Goal: Transaction & Acquisition: Purchase product/service

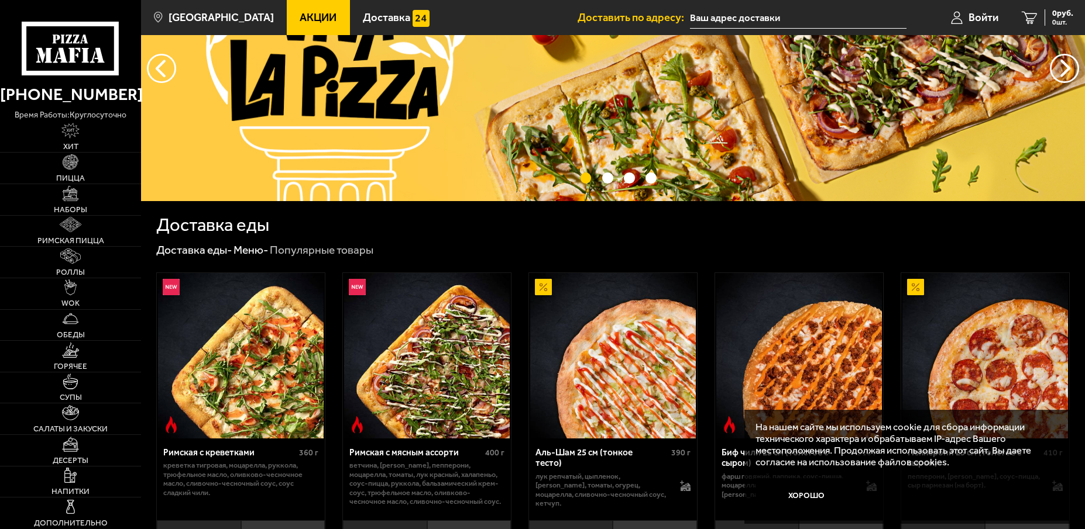
scroll to position [175, 0]
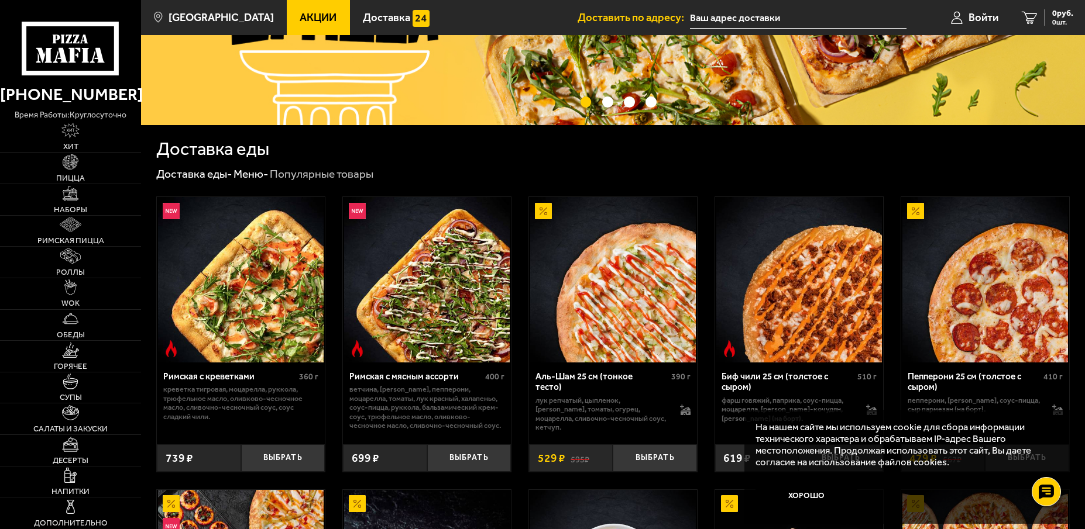
click at [300, 27] on link "Акции" at bounding box center [318, 17] width 63 height 35
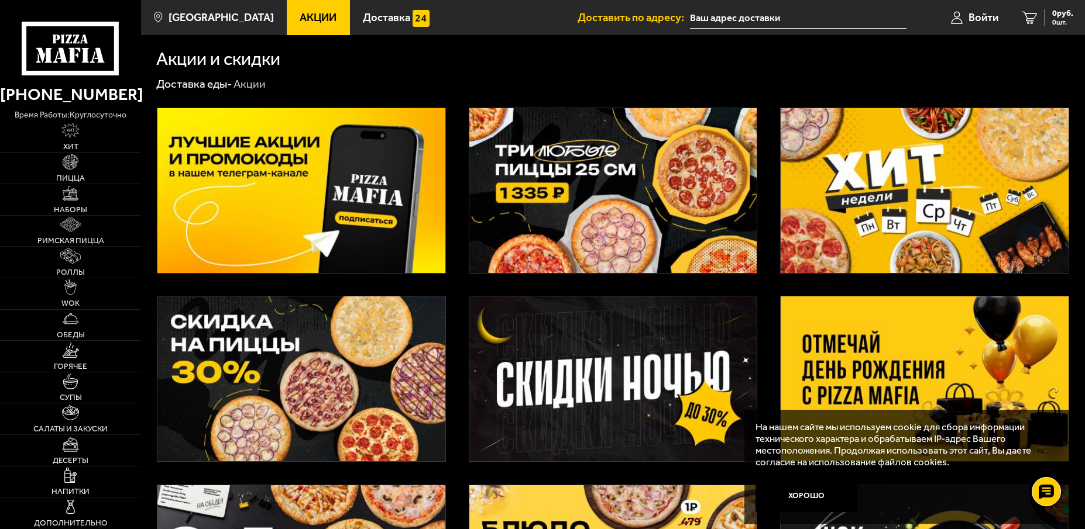
click at [862, 207] on img at bounding box center [924, 190] width 288 height 165
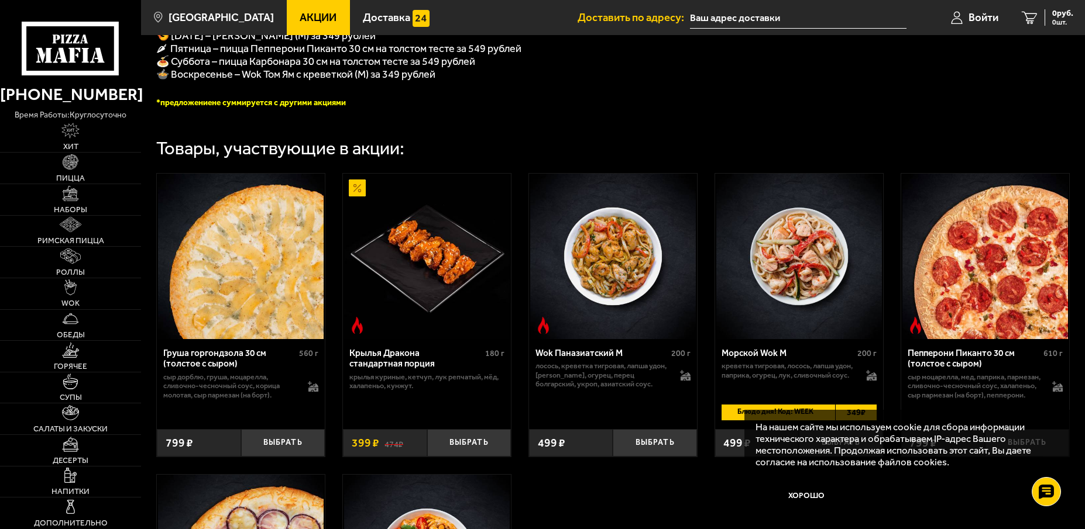
scroll to position [409, 0]
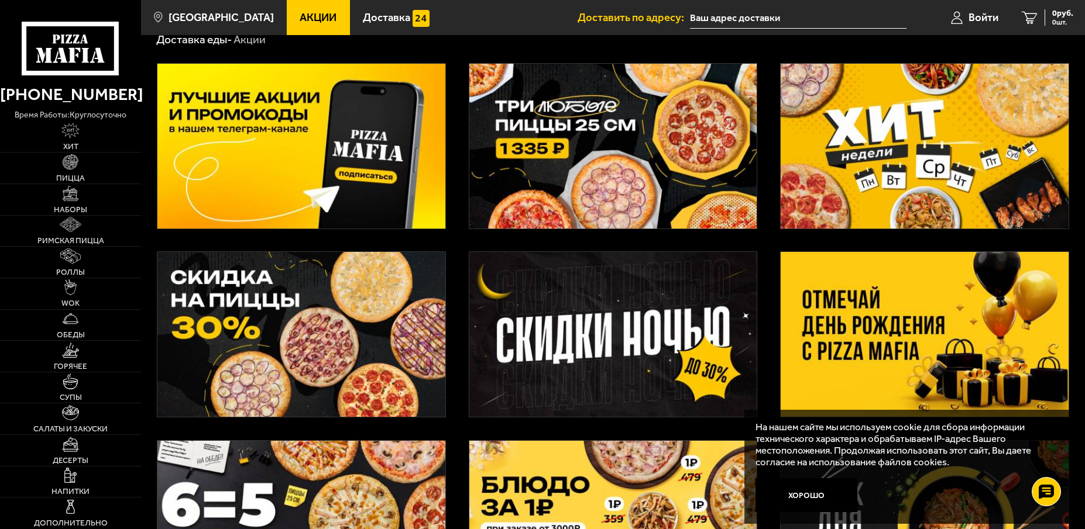
scroll to position [117, 0]
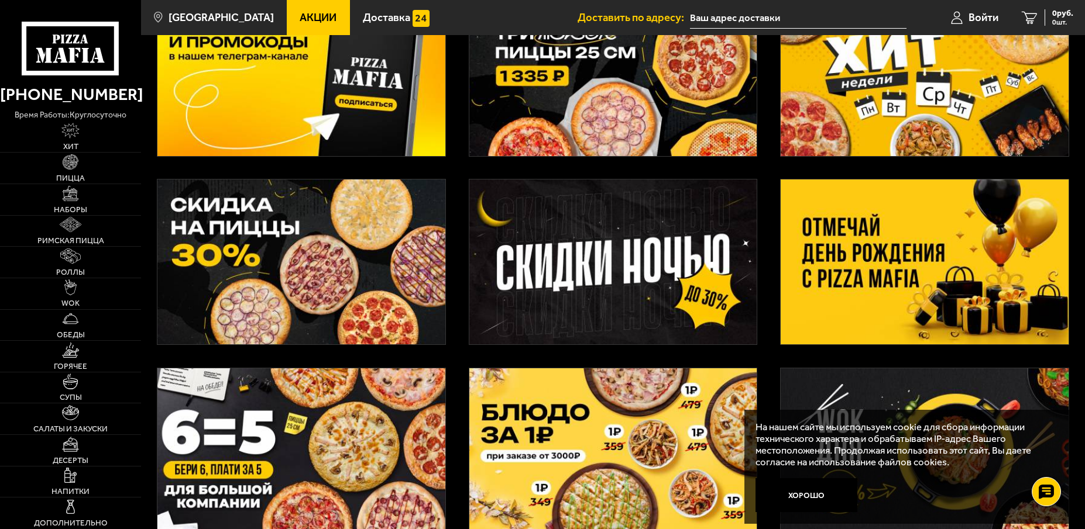
click at [587, 276] on img at bounding box center [613, 262] width 288 height 165
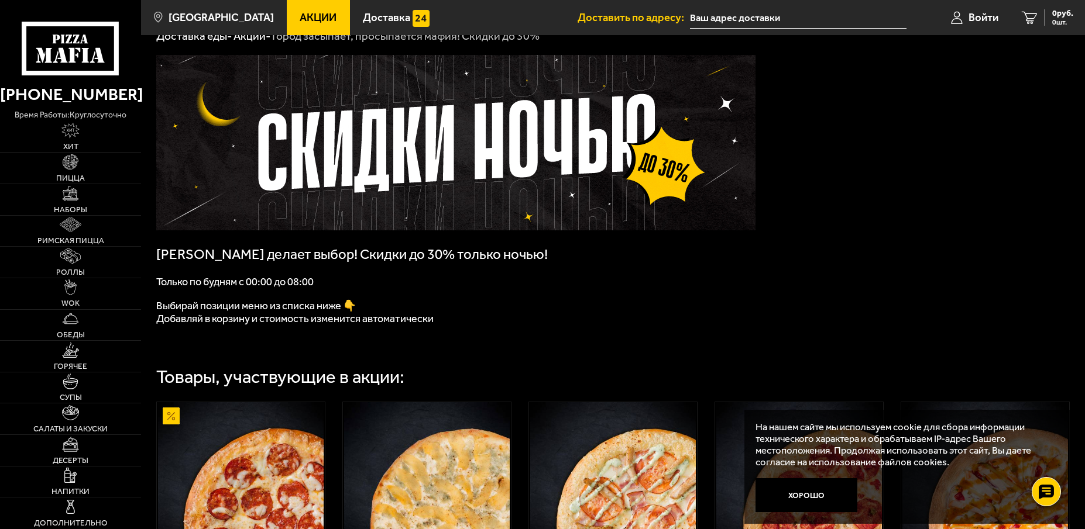
scroll to position [18, 0]
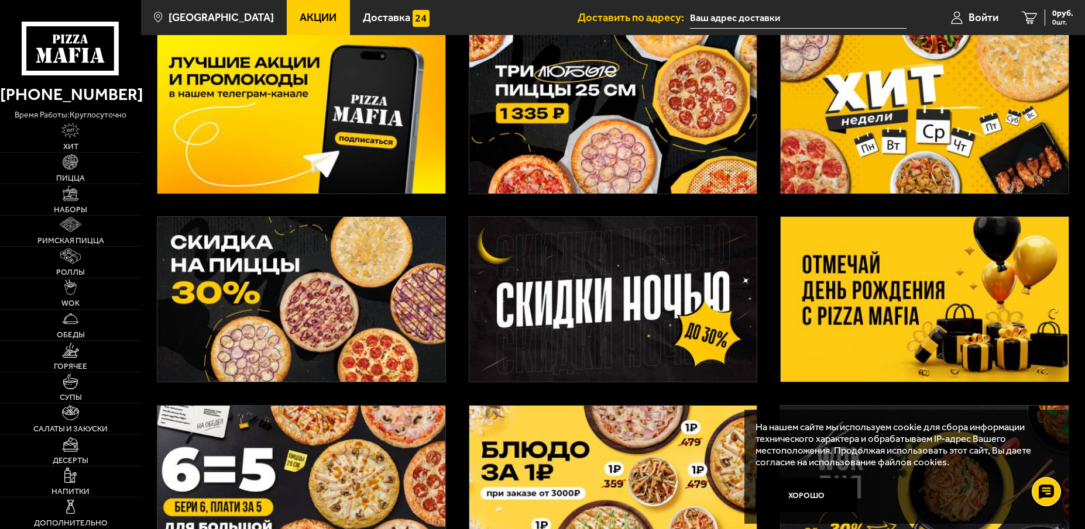
scroll to position [58, 0]
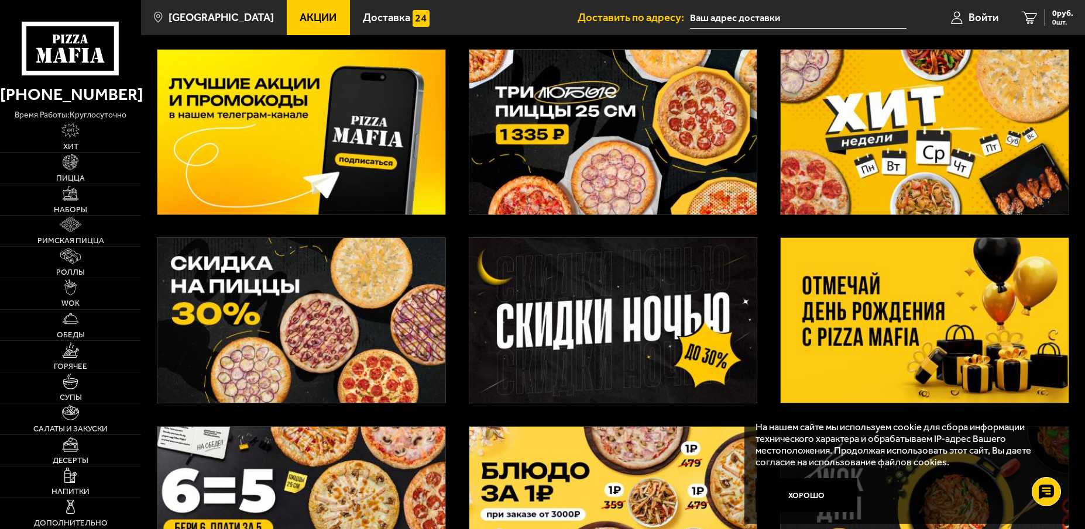
click at [608, 300] on img at bounding box center [613, 320] width 288 height 165
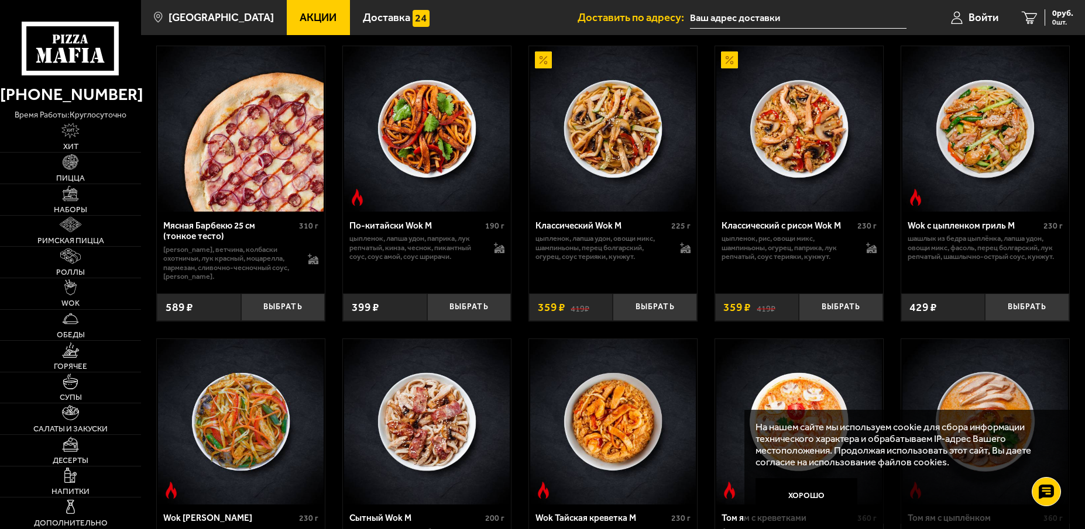
scroll to position [994, 0]
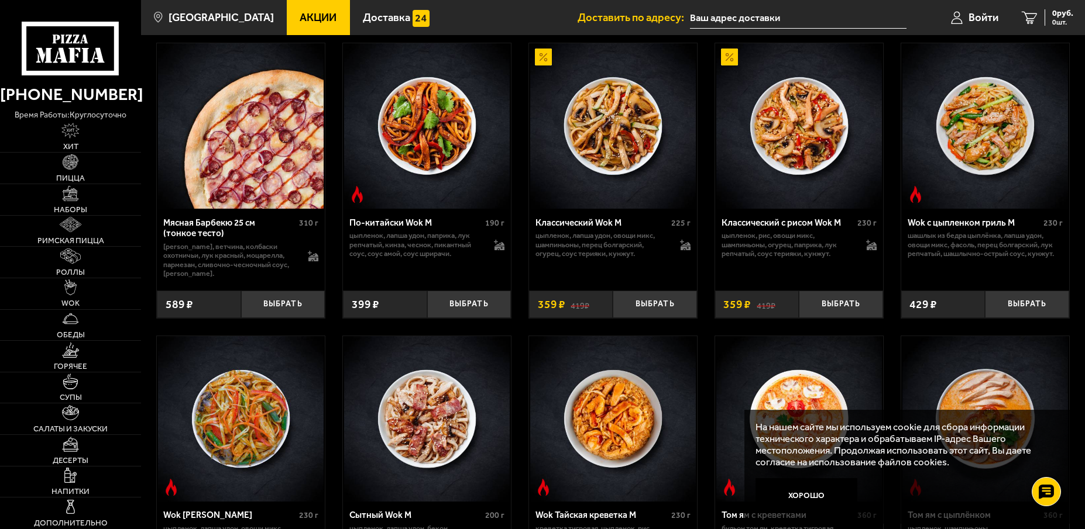
click at [312, 12] on span "Акции" at bounding box center [318, 17] width 37 height 11
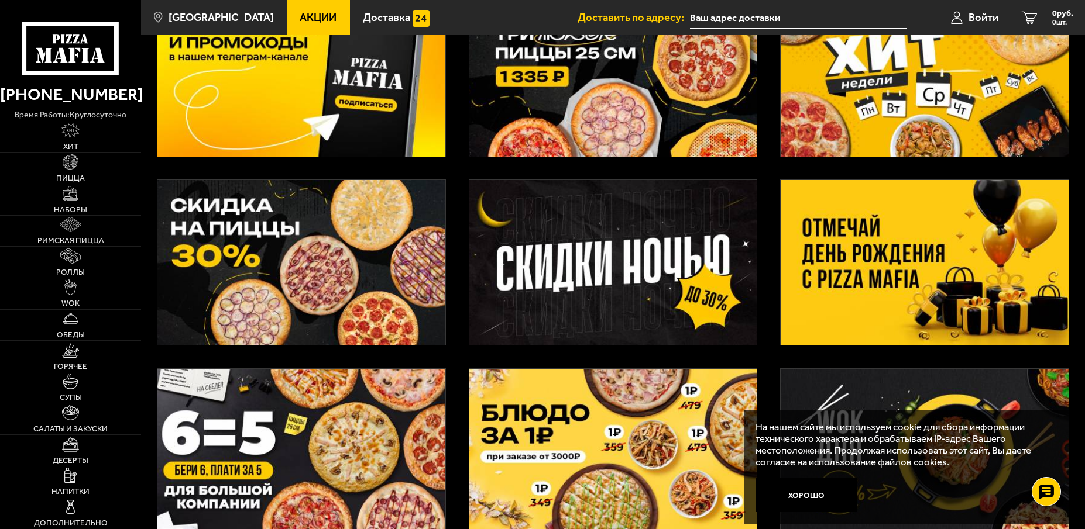
scroll to position [117, 0]
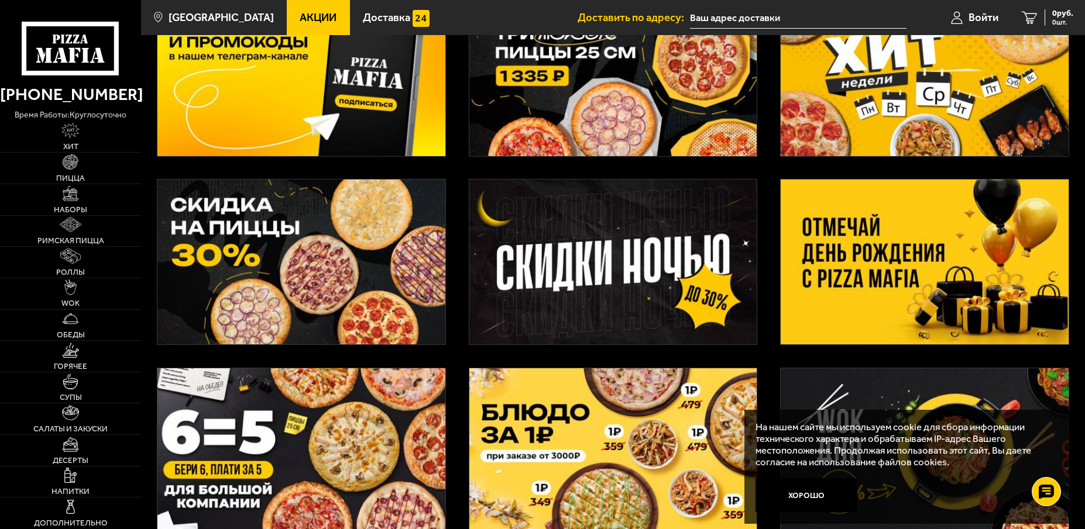
click at [884, 110] on img at bounding box center [924, 73] width 288 height 165
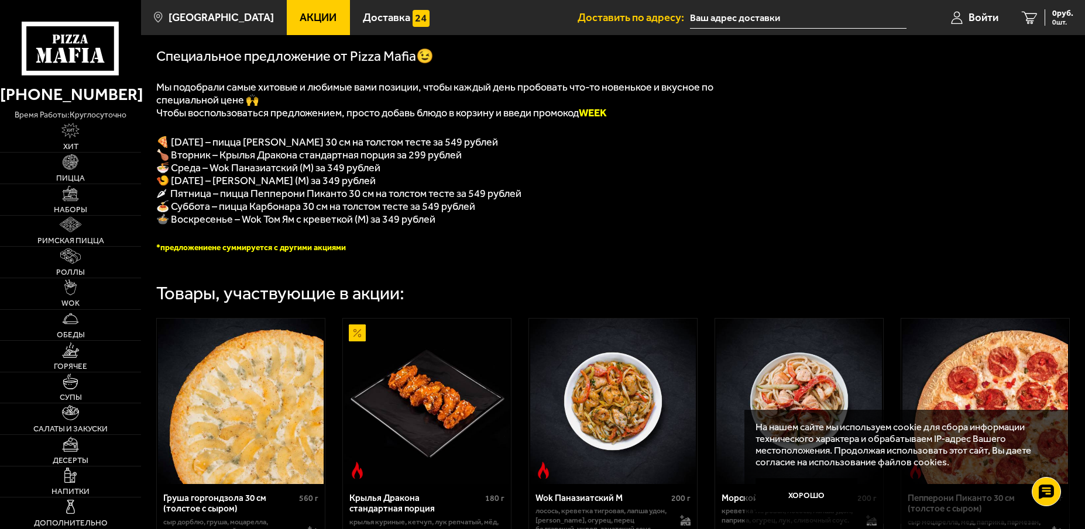
scroll to position [234, 0]
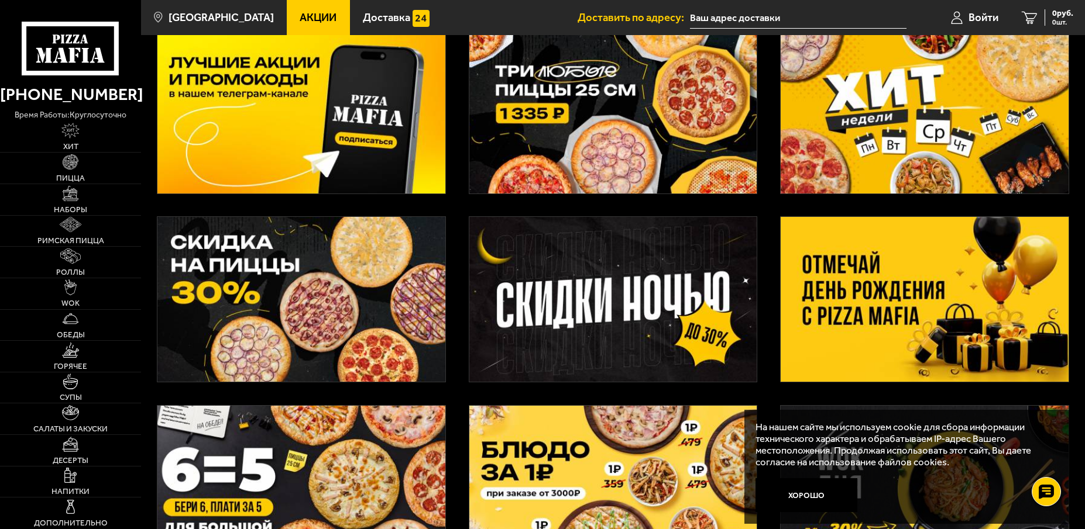
scroll to position [58, 0]
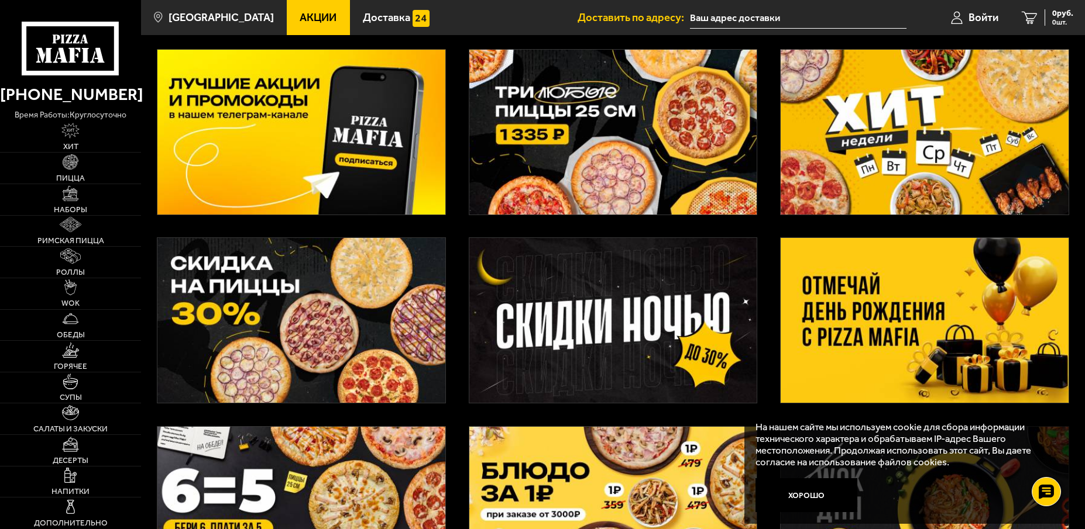
click at [348, 317] on img at bounding box center [301, 320] width 288 height 165
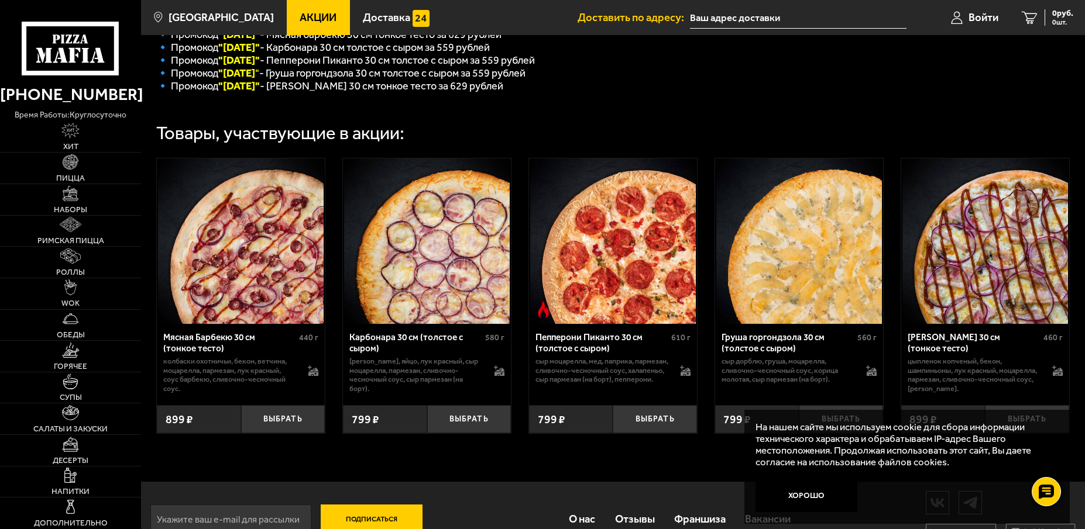
scroll to position [289, 0]
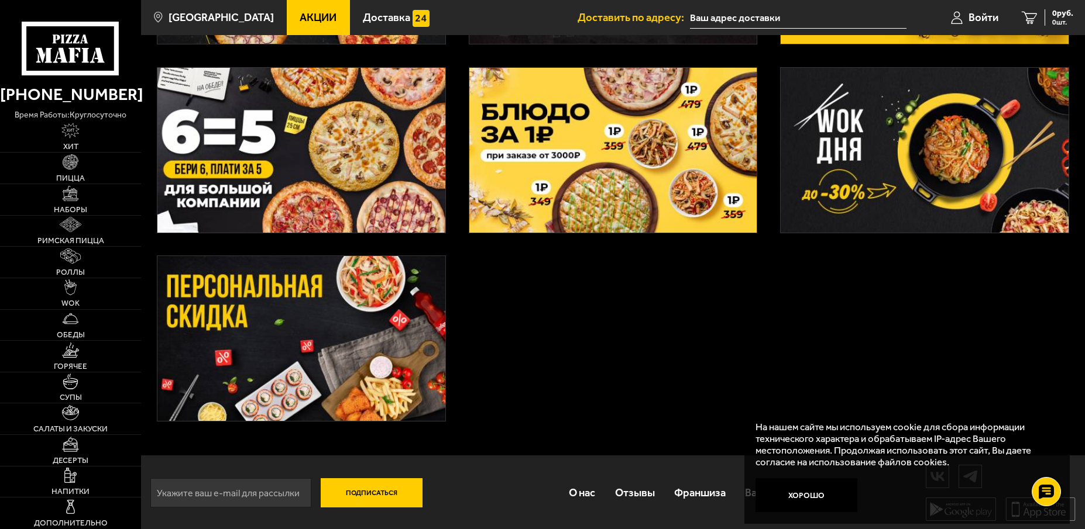
scroll to position [421, 0]
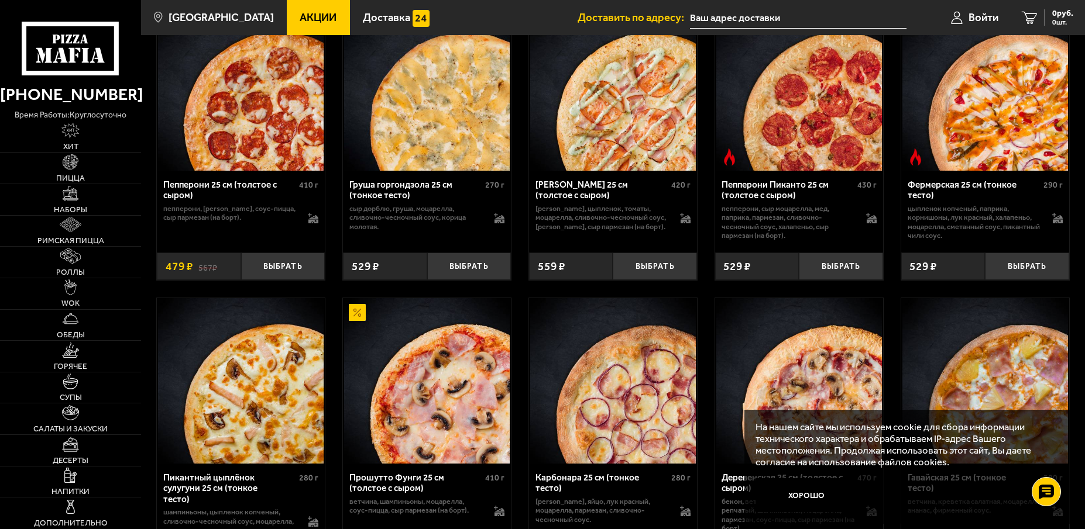
scroll to position [409, 0]
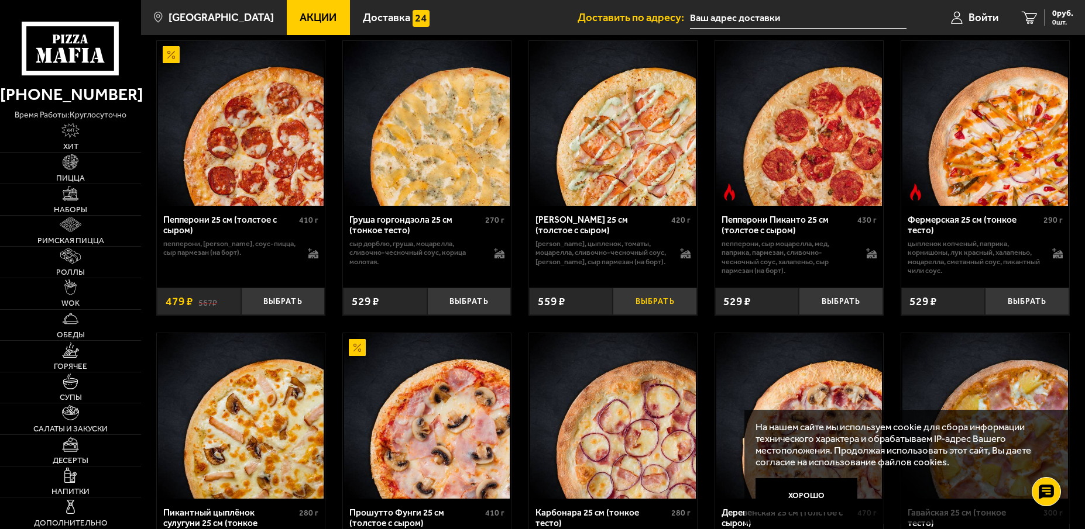
click at [655, 300] on button "Выбрать" at bounding box center [654, 301] width 84 height 27
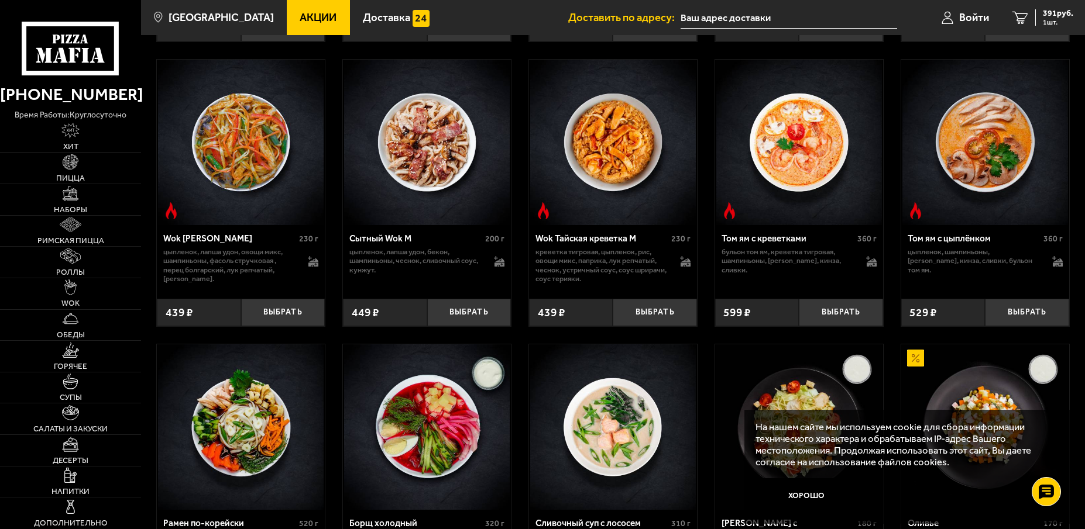
scroll to position [1247, 0]
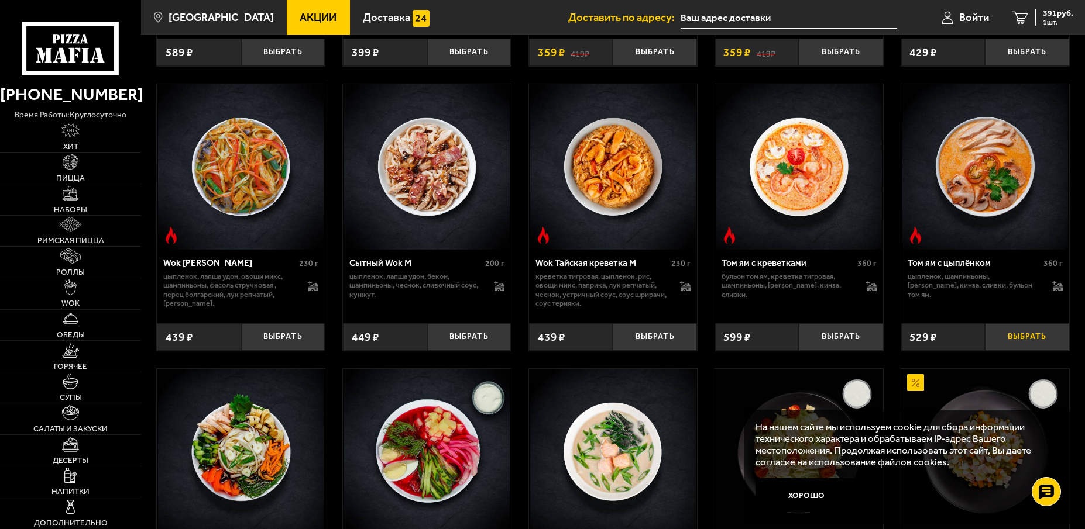
click at [1032, 343] on button "Выбрать" at bounding box center [1027, 336] width 84 height 27
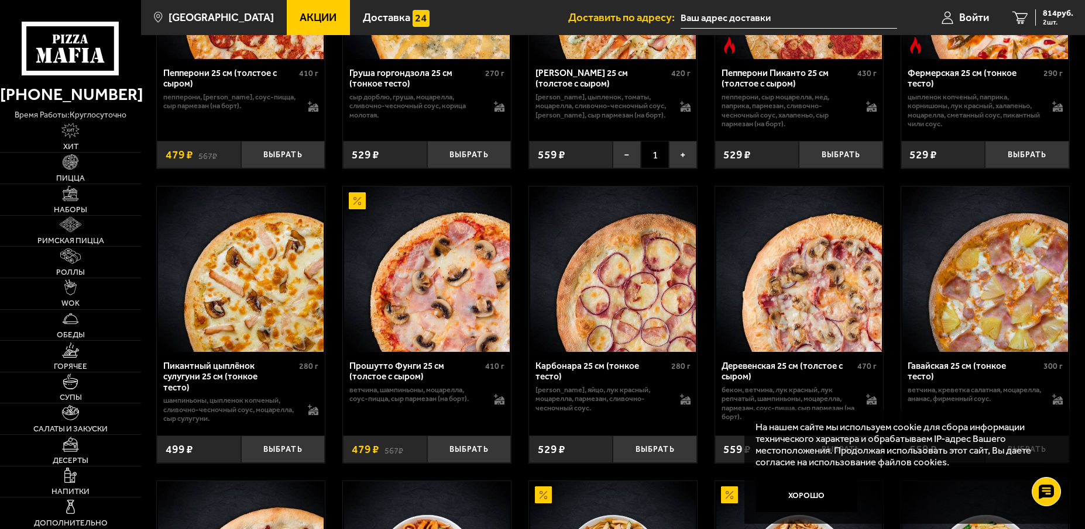
scroll to position [486, 0]
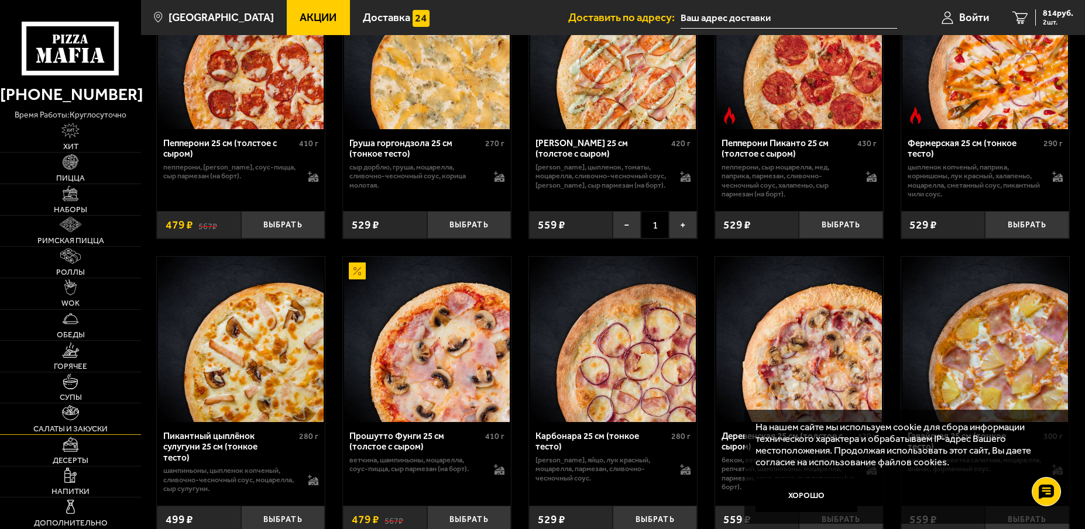
click at [86, 415] on link "Салаты и закуски" at bounding box center [70, 419] width 141 height 31
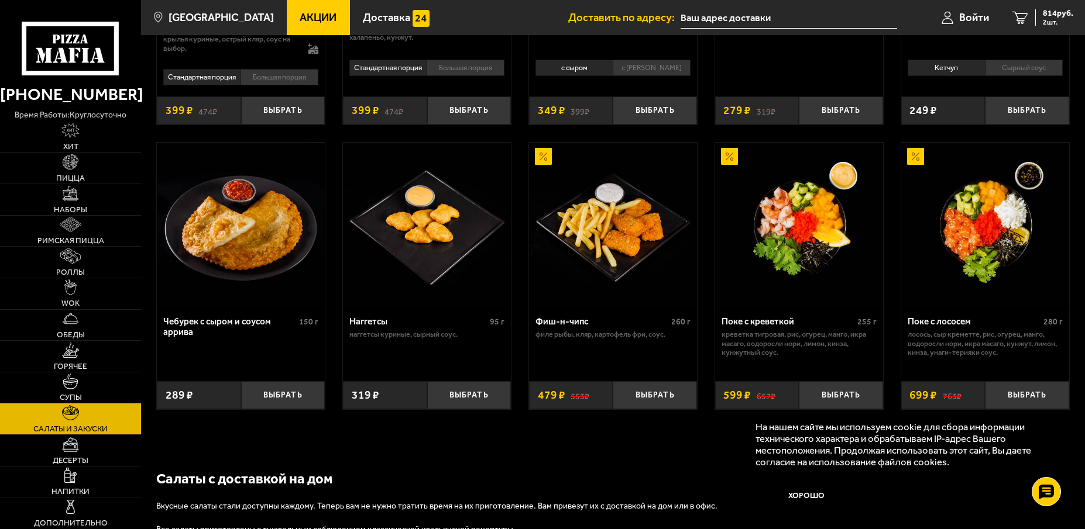
scroll to position [702, 0]
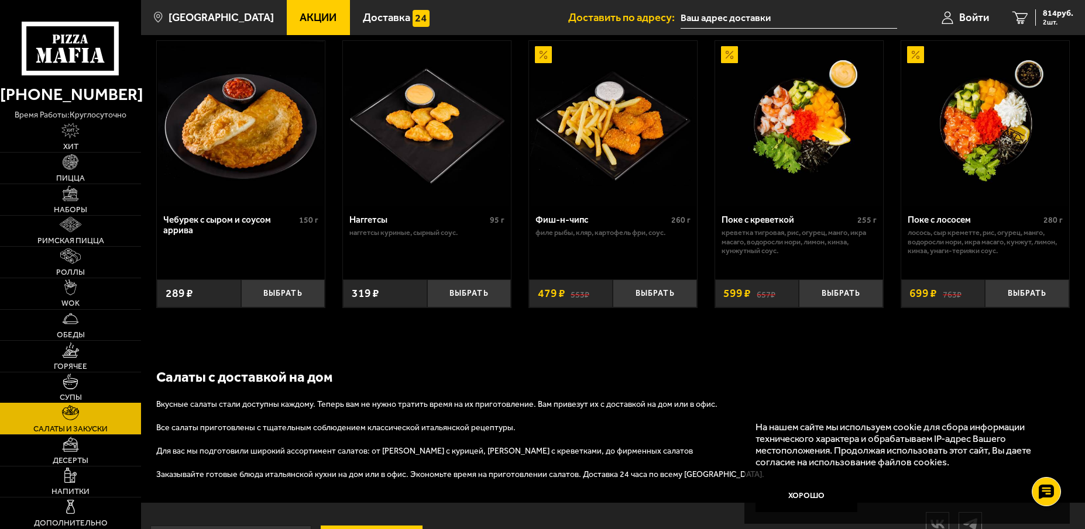
click at [95, 378] on link "Супы" at bounding box center [70, 388] width 141 height 31
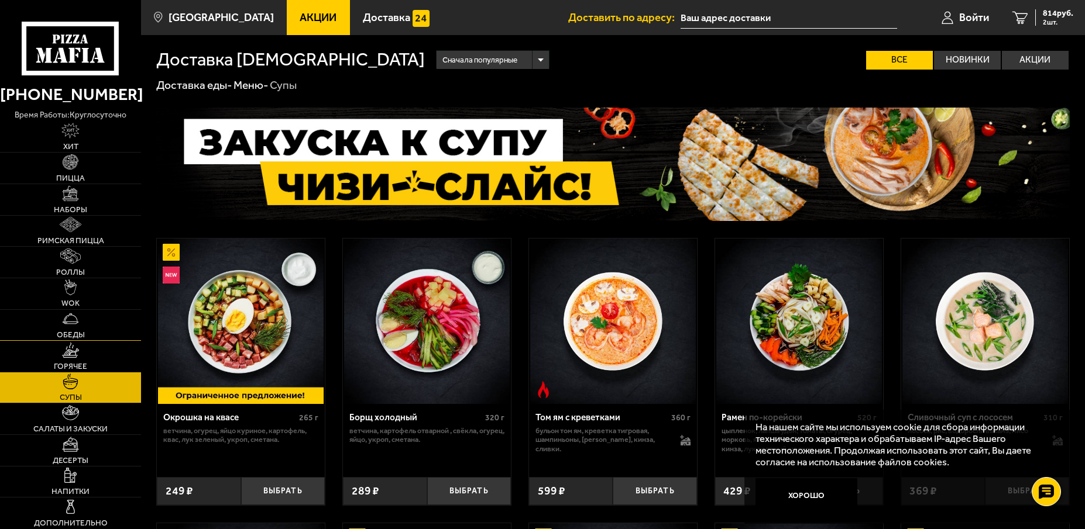
click at [82, 332] on span "Обеды" at bounding box center [71, 335] width 28 height 8
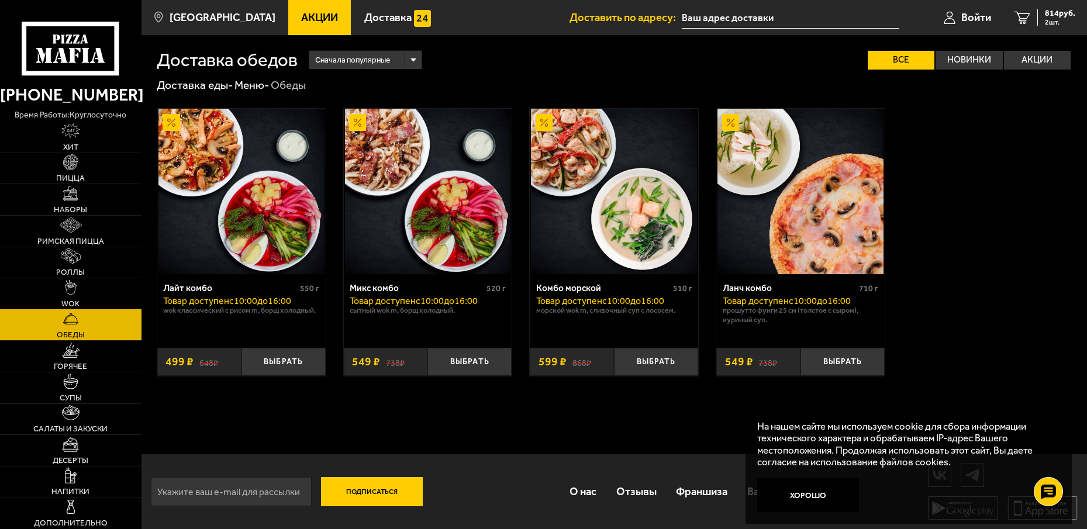
click at [105, 284] on link "WOK" at bounding box center [71, 293] width 142 height 31
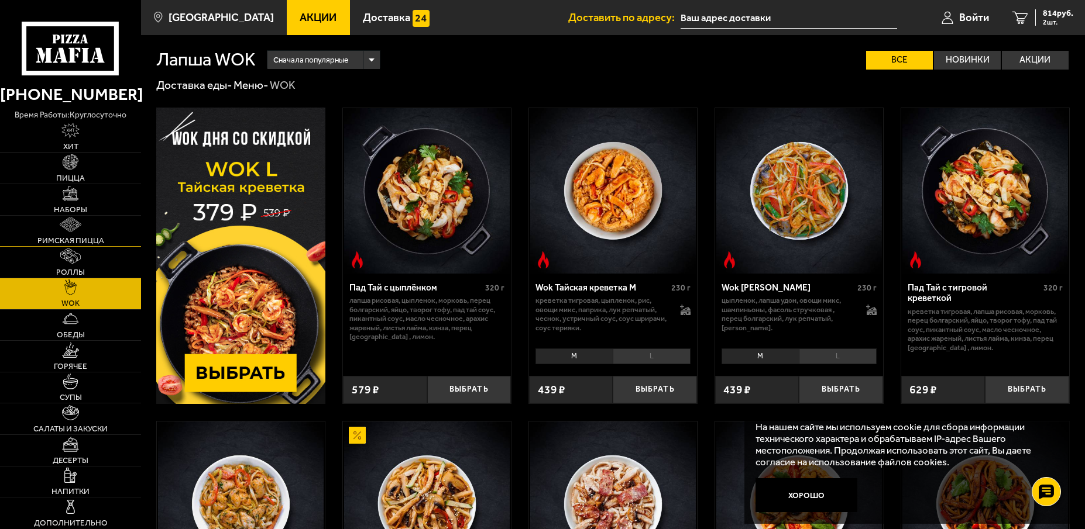
click at [81, 235] on link "Римская пицца" at bounding box center [70, 231] width 141 height 31
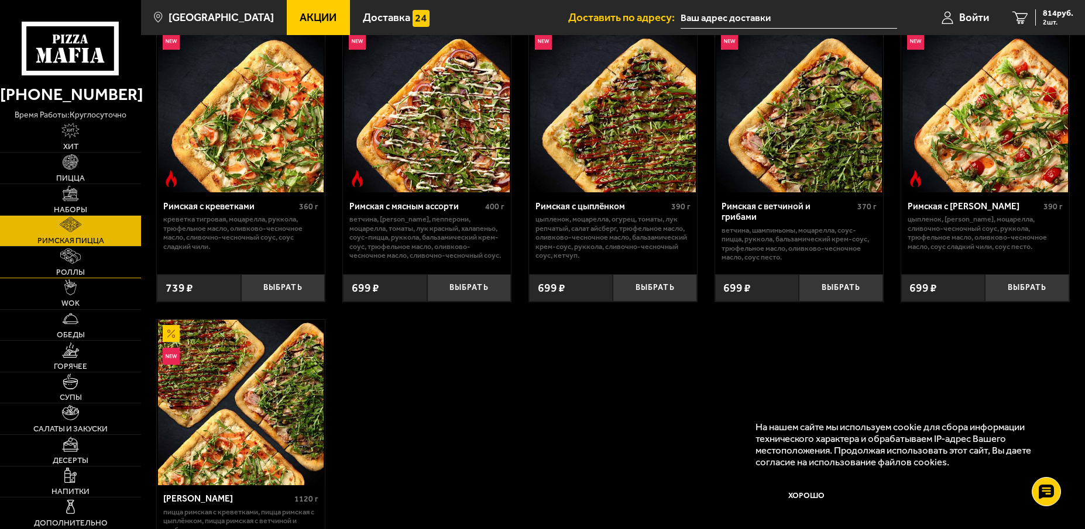
scroll to position [234, 0]
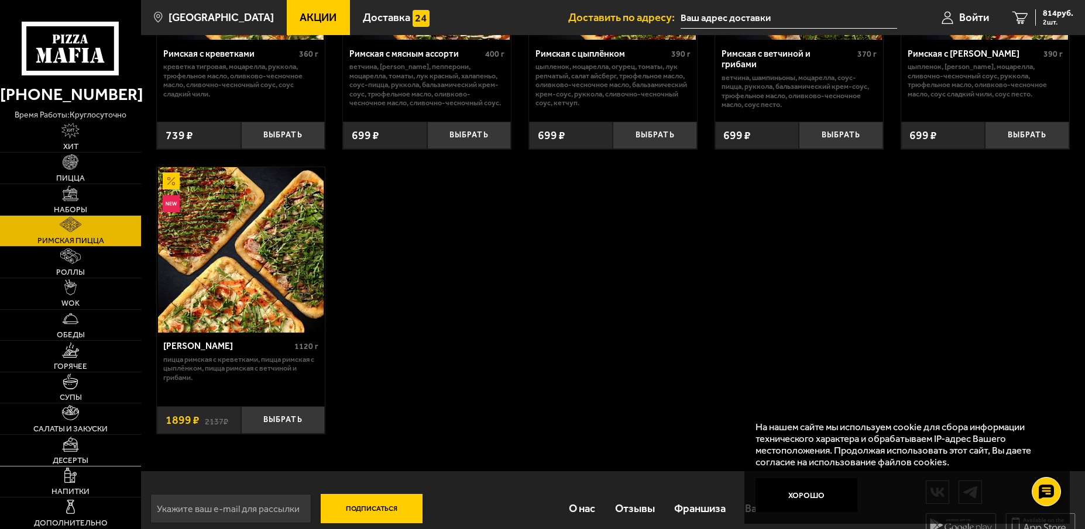
click at [81, 436] on link "Десерты" at bounding box center [70, 450] width 141 height 31
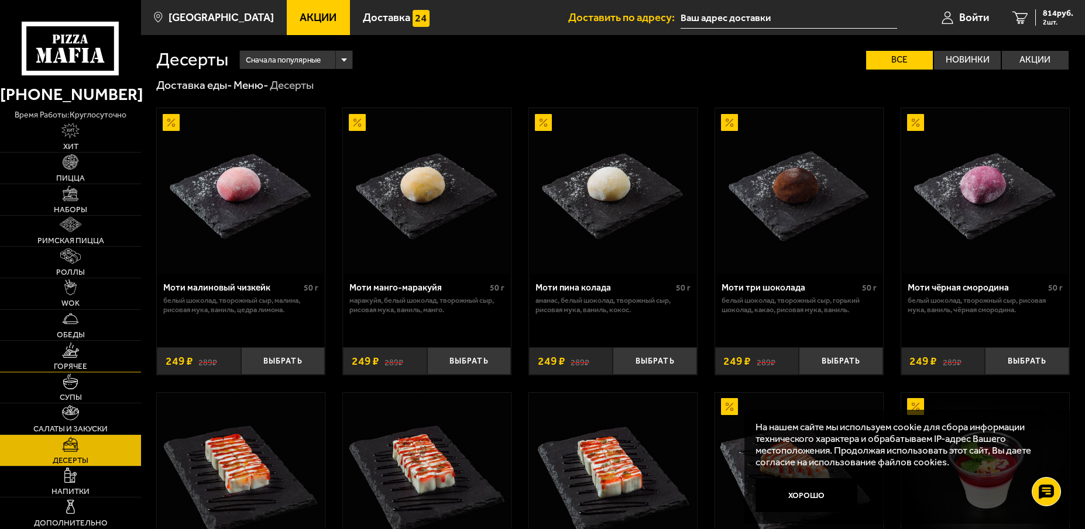
click at [79, 363] on span "Горячее" at bounding box center [70, 367] width 33 height 8
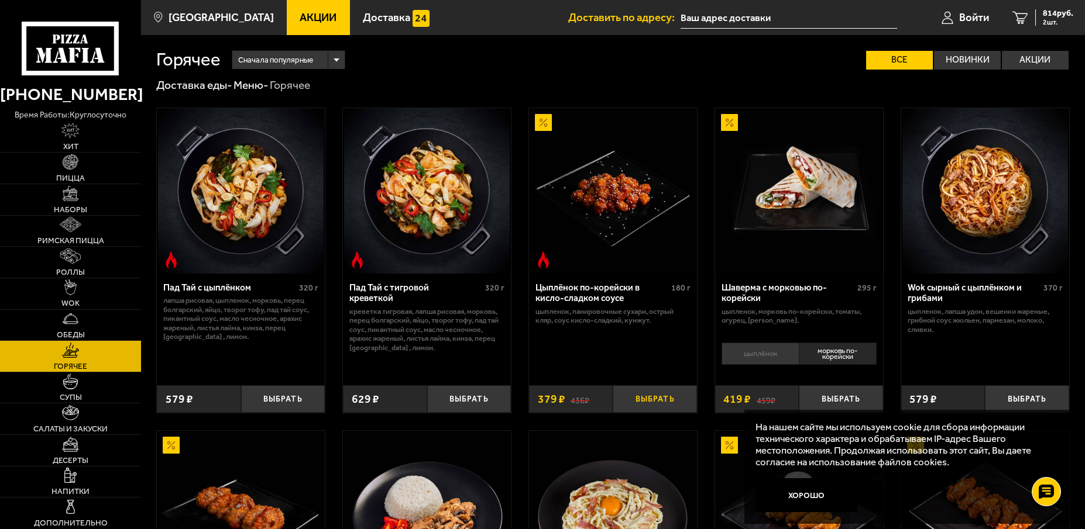
click at [649, 398] on button "Выбрать" at bounding box center [654, 398] width 84 height 27
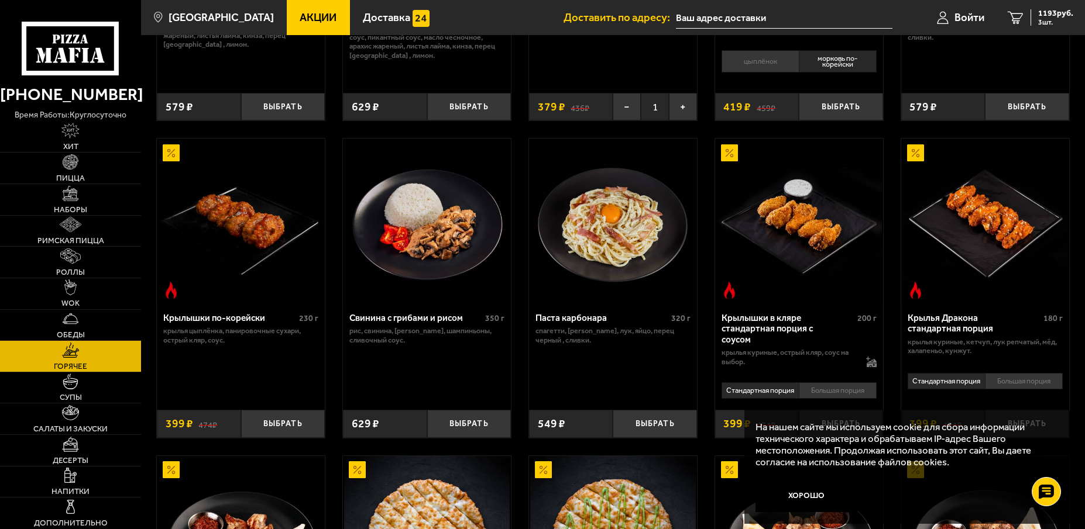
scroll to position [58, 0]
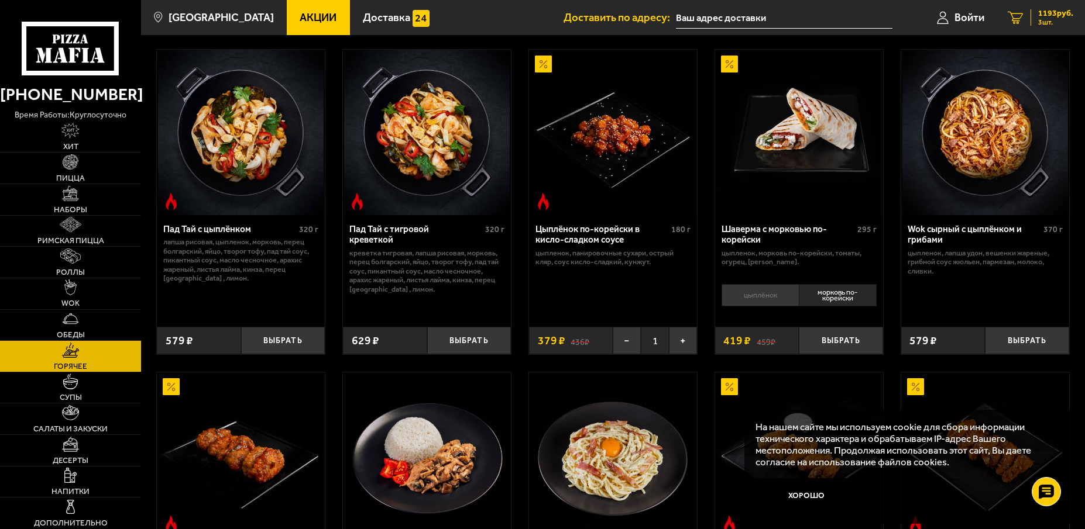
drag, startPoint x: 1050, startPoint y: 19, endPoint x: 1037, endPoint y: 27, distance: 15.3
click at [1050, 19] on span "3 шт." at bounding box center [1055, 22] width 35 height 7
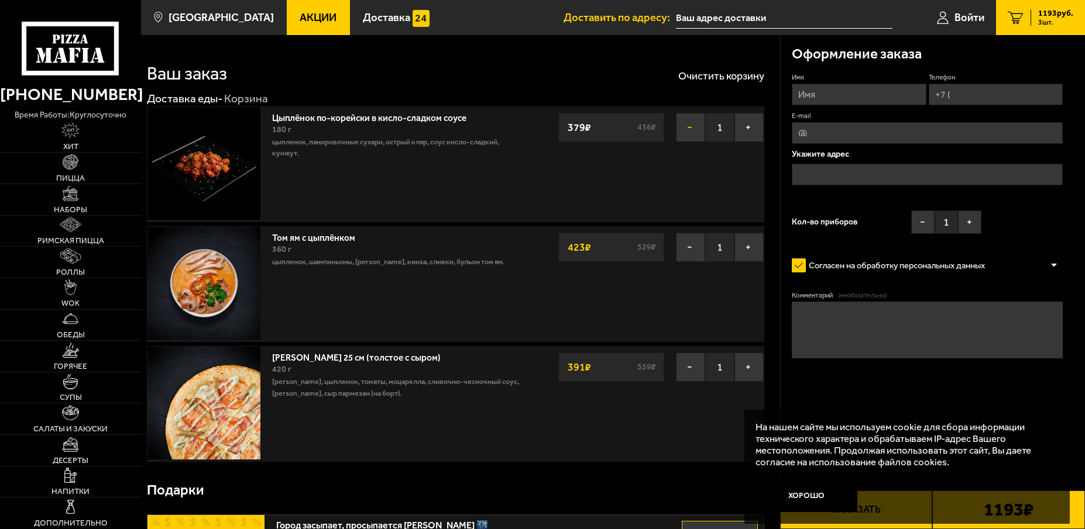
click at [693, 126] on button "−" at bounding box center [690, 127] width 29 height 29
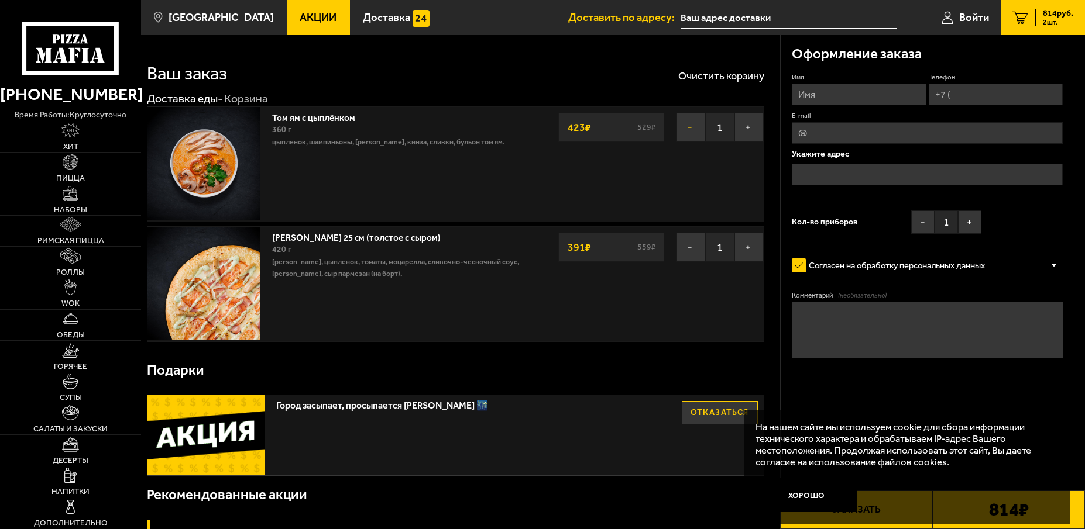
click at [683, 128] on button "−" at bounding box center [690, 127] width 29 height 29
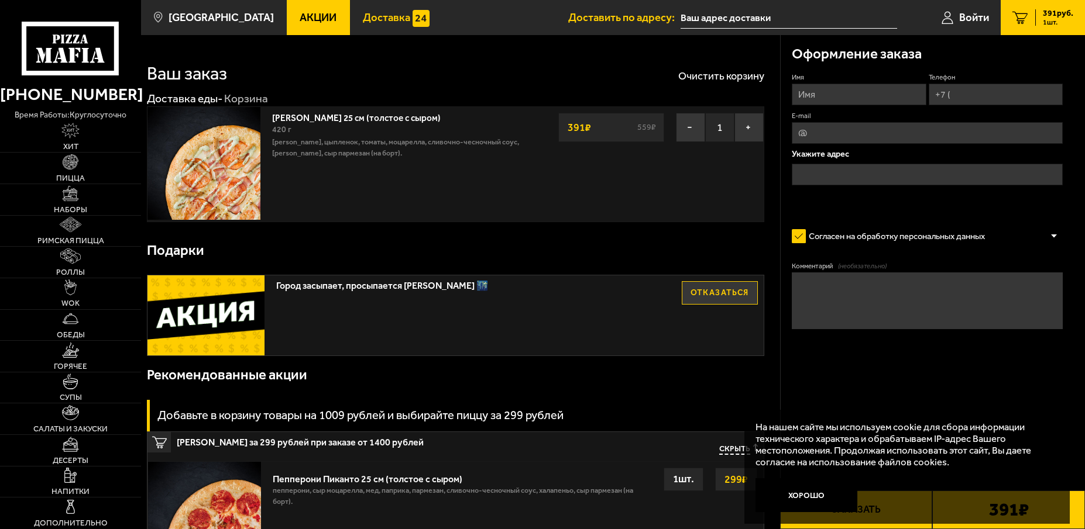
click at [363, 21] on span "Доставка" at bounding box center [386, 17] width 47 height 11
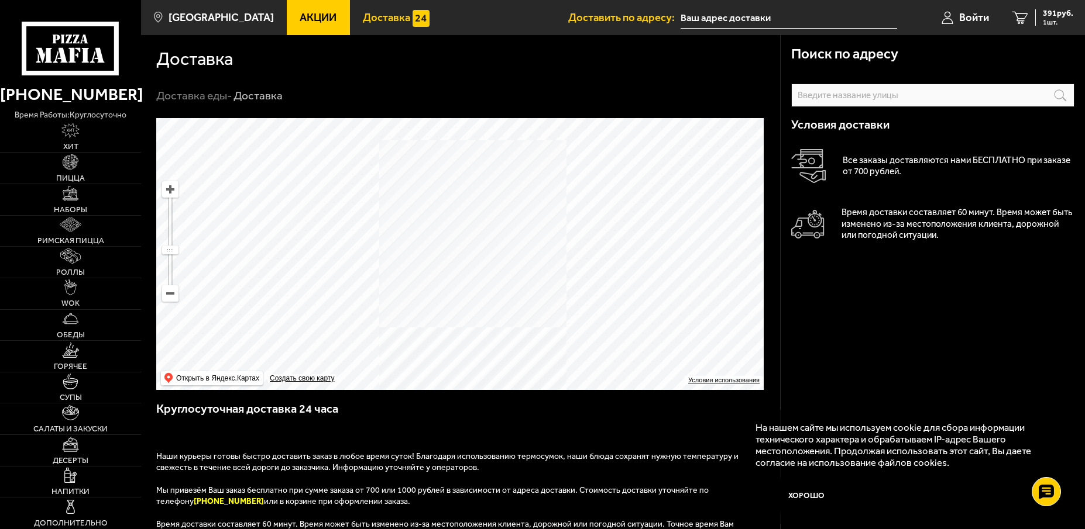
click at [300, 21] on span "Акции" at bounding box center [318, 17] width 37 height 11
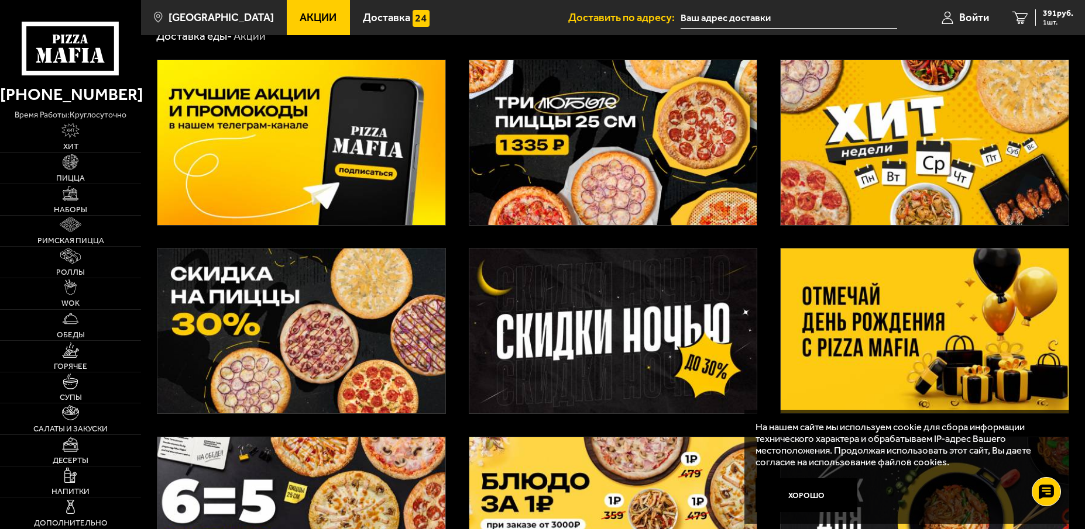
scroll to position [58, 0]
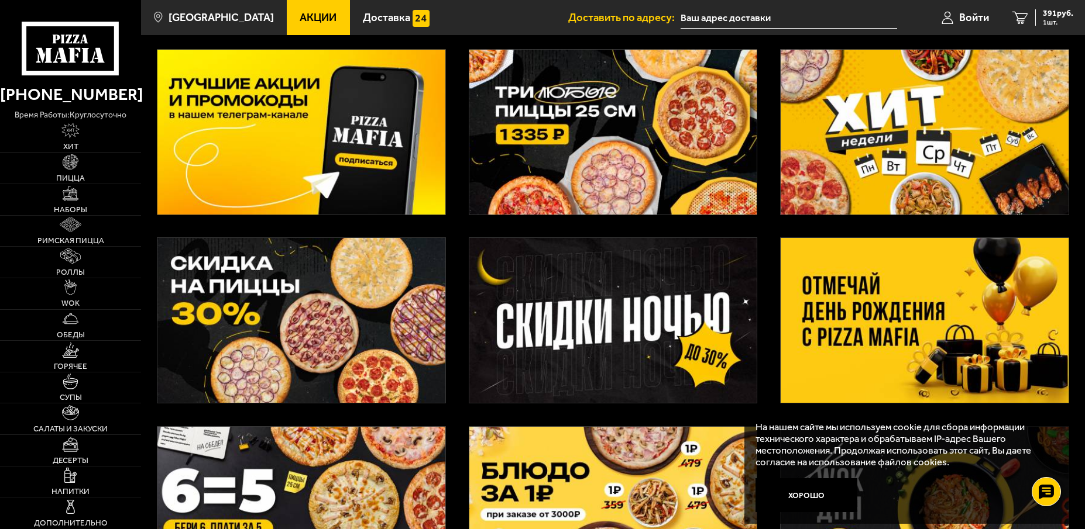
click at [597, 313] on img at bounding box center [613, 320] width 288 height 165
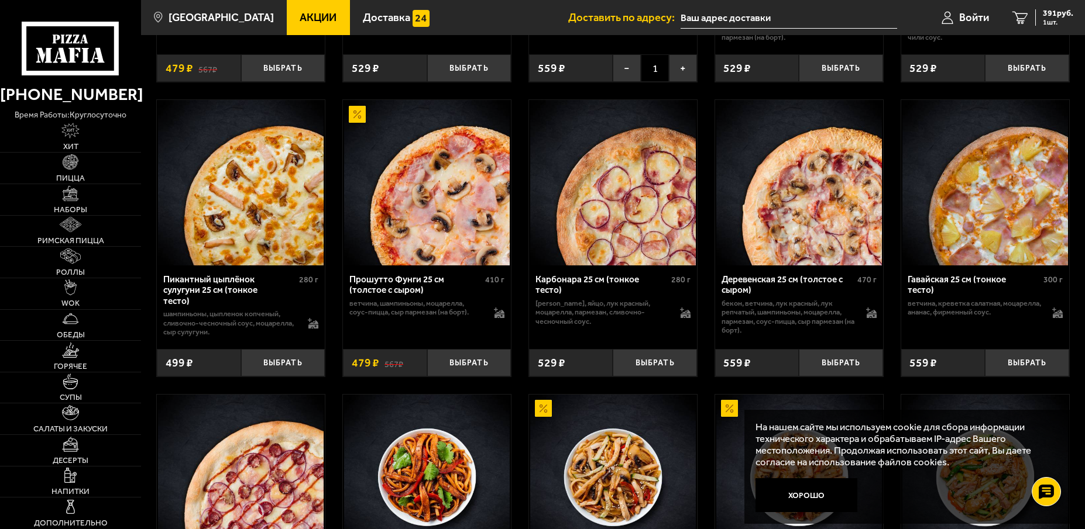
scroll to position [643, 0]
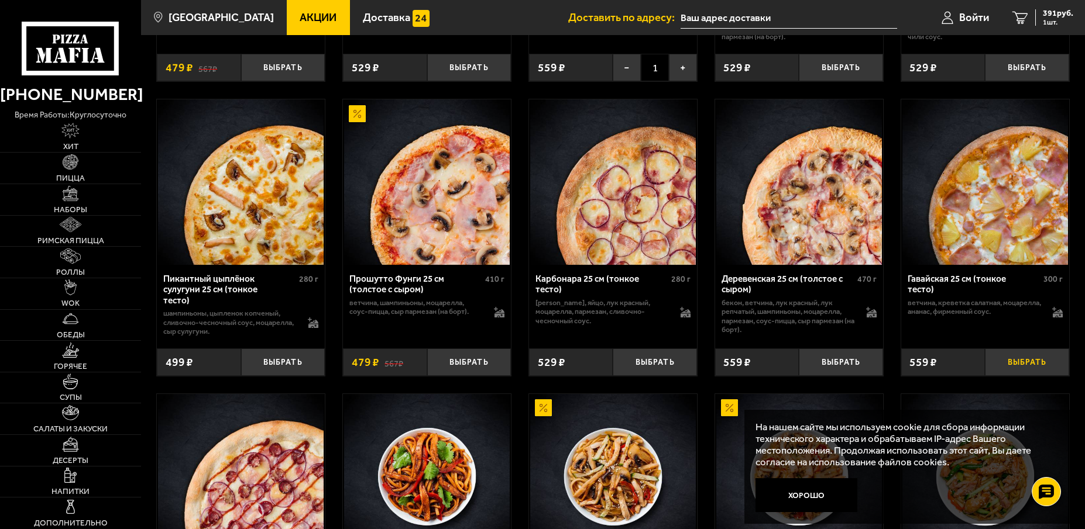
click at [1015, 364] on button "Выбрать" at bounding box center [1027, 362] width 84 height 27
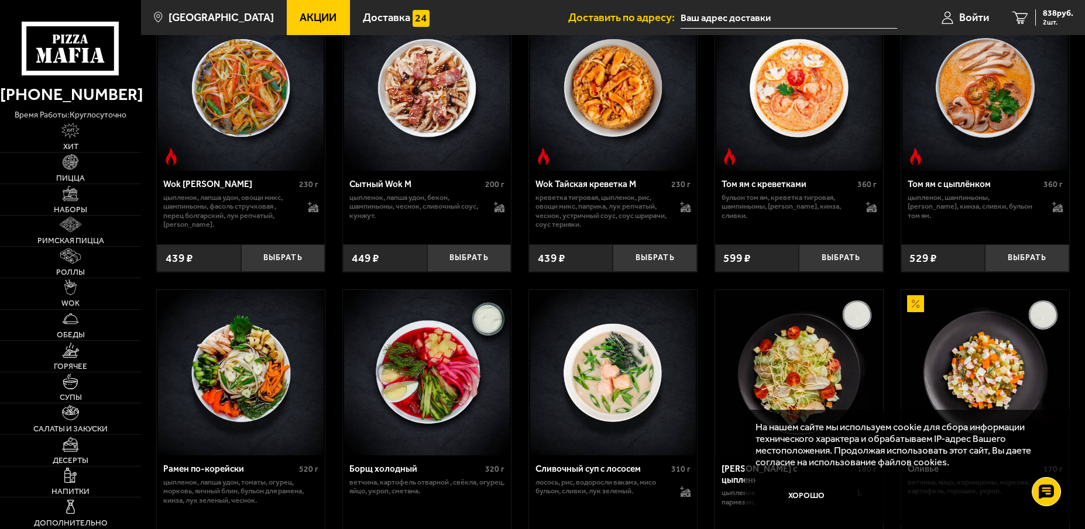
scroll to position [1305, 0]
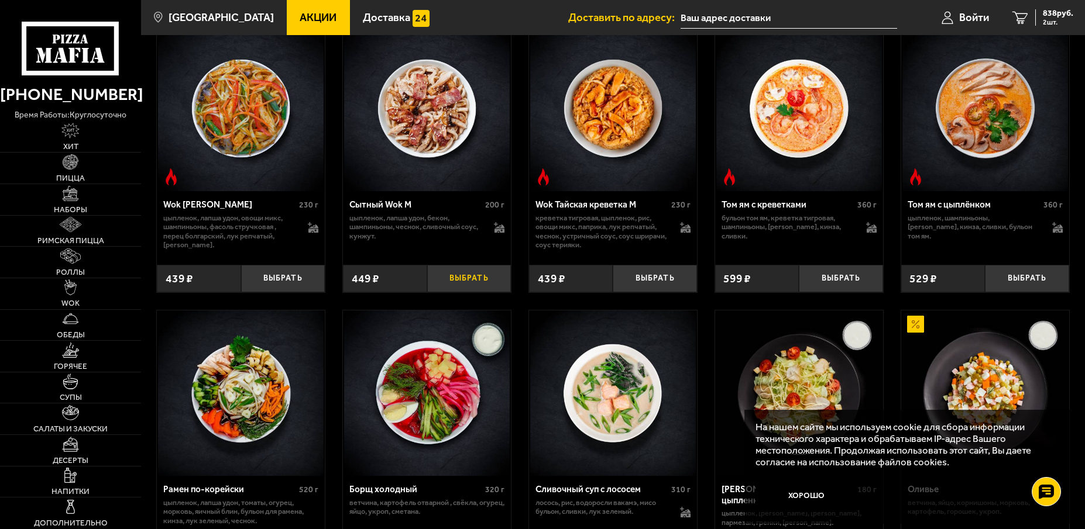
click at [464, 283] on button "Выбрать" at bounding box center [469, 278] width 84 height 27
click at [1049, 20] on span "3 шт." at bounding box center [1055, 22] width 35 height 7
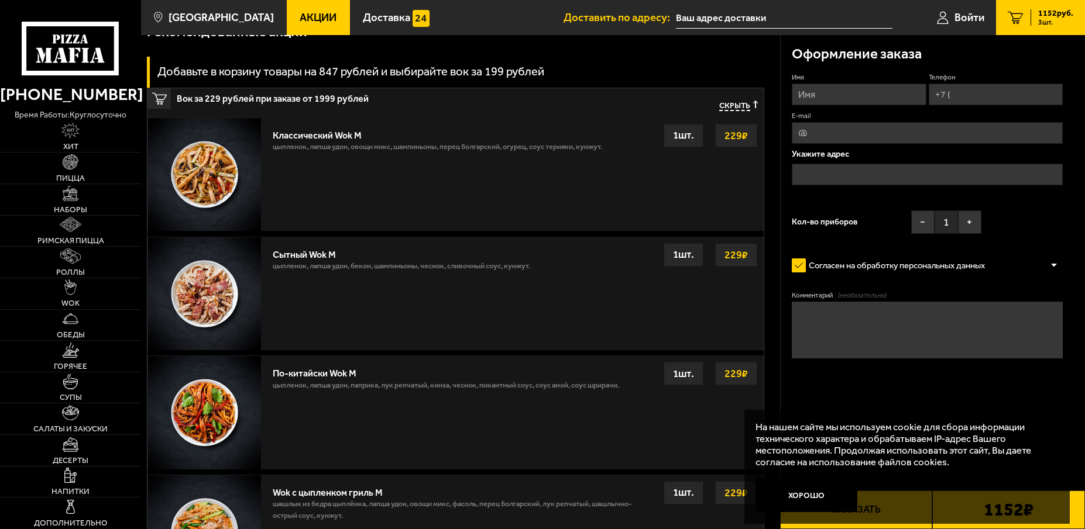
scroll to position [643, 0]
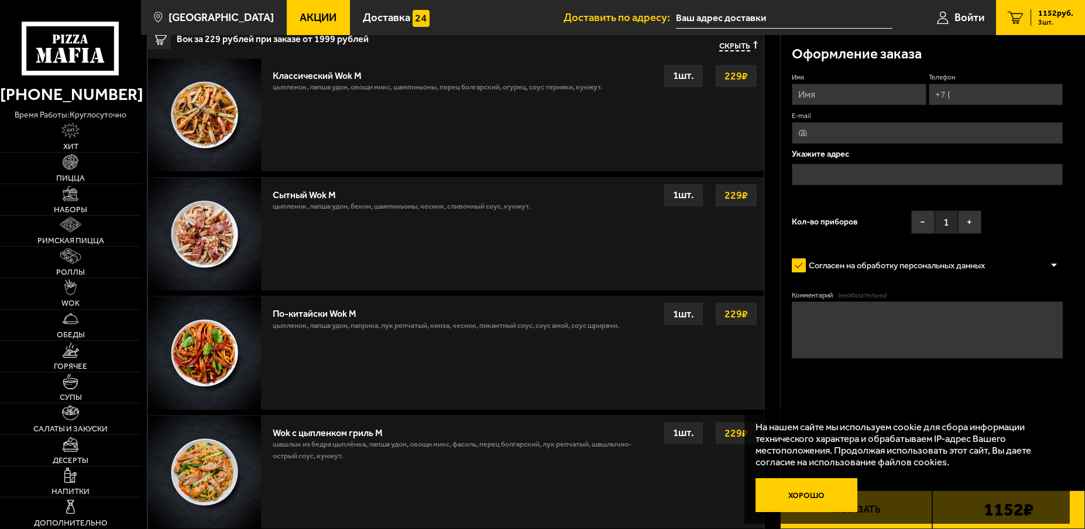
click at [823, 498] on button "Хорошо" at bounding box center [806, 496] width 102 height 34
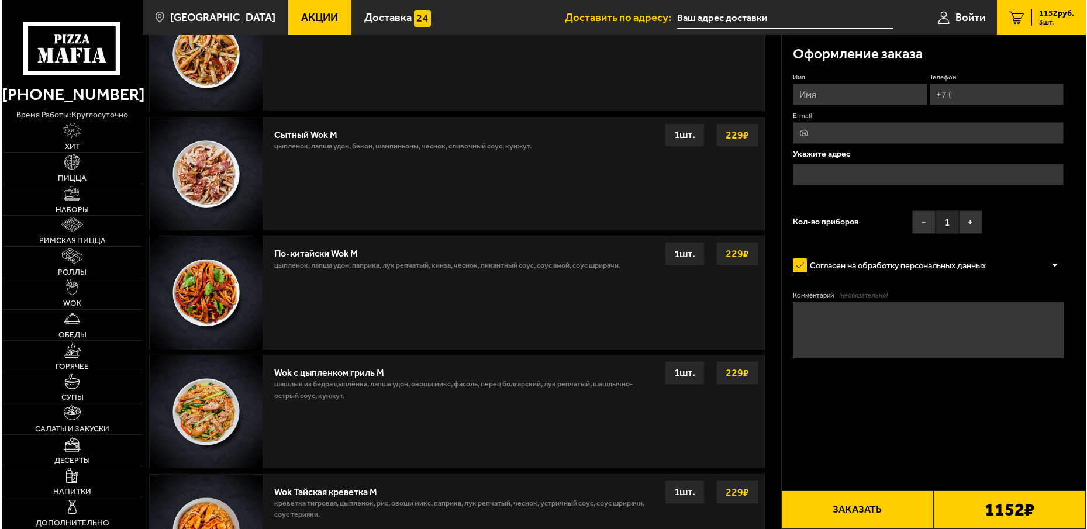
scroll to position [760, 0]
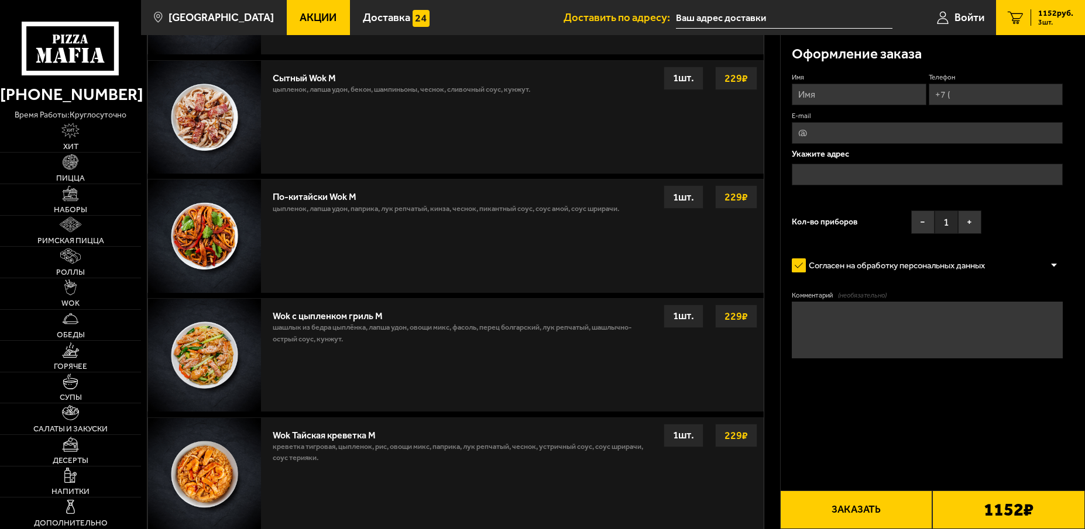
click at [847, 106] on div "Имя Телефон E-mail Укажите адрес Кол-во приборов − 1 +" at bounding box center [926, 156] width 271 height 167
click at [941, 17] on icon at bounding box center [943, 17] width 12 height 13
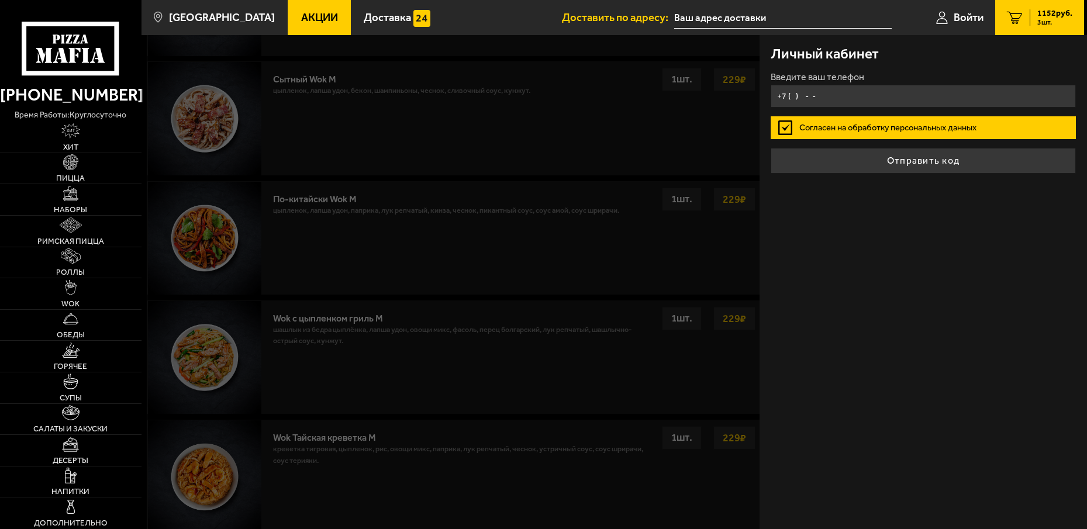
click at [843, 91] on input "+7 ( ) - -" at bounding box center [923, 96] width 305 height 23
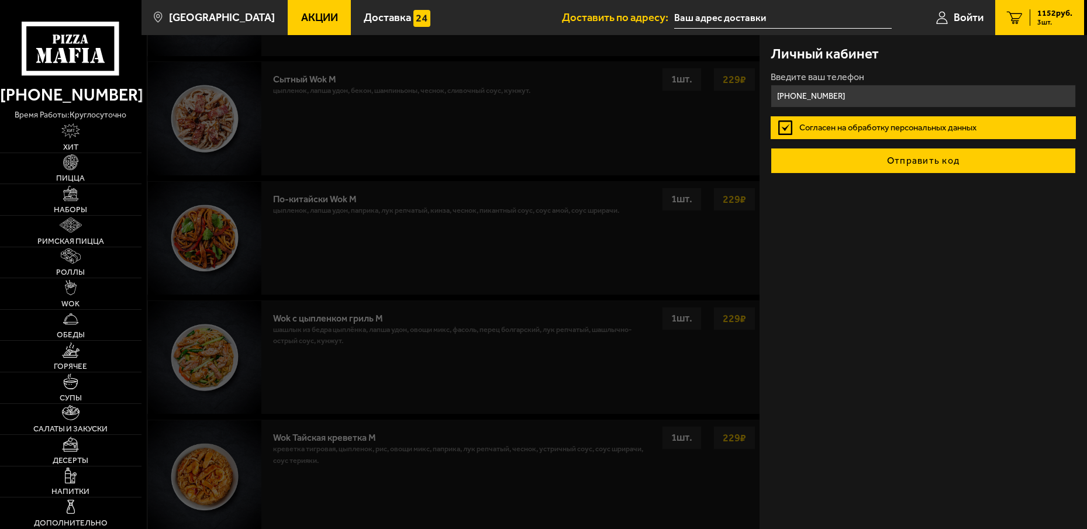
type input "+7 (950) 004-22-30"
click at [872, 165] on button "Отправить код" at bounding box center [923, 161] width 305 height 26
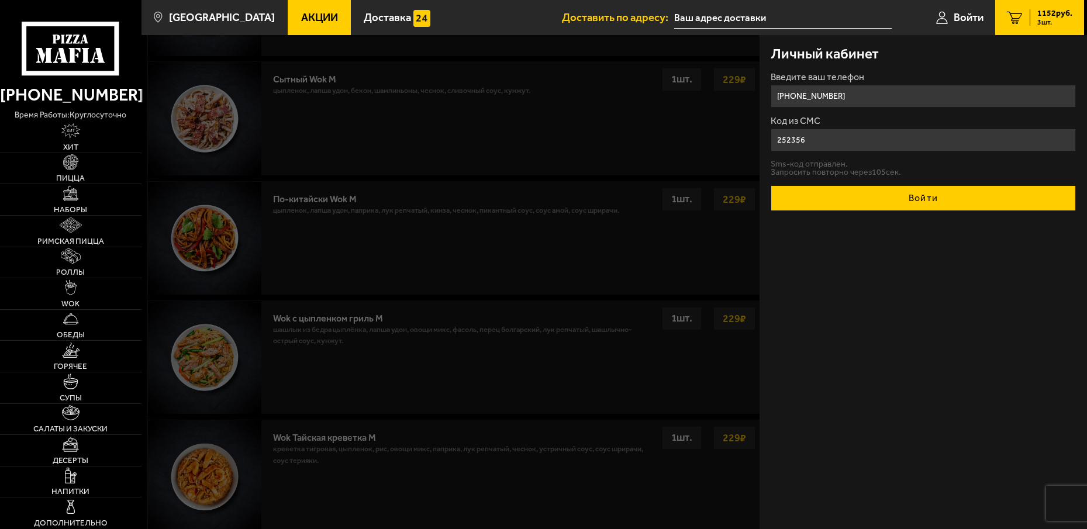
type input "252356"
click at [843, 196] on button "Войти" at bounding box center [923, 198] width 305 height 26
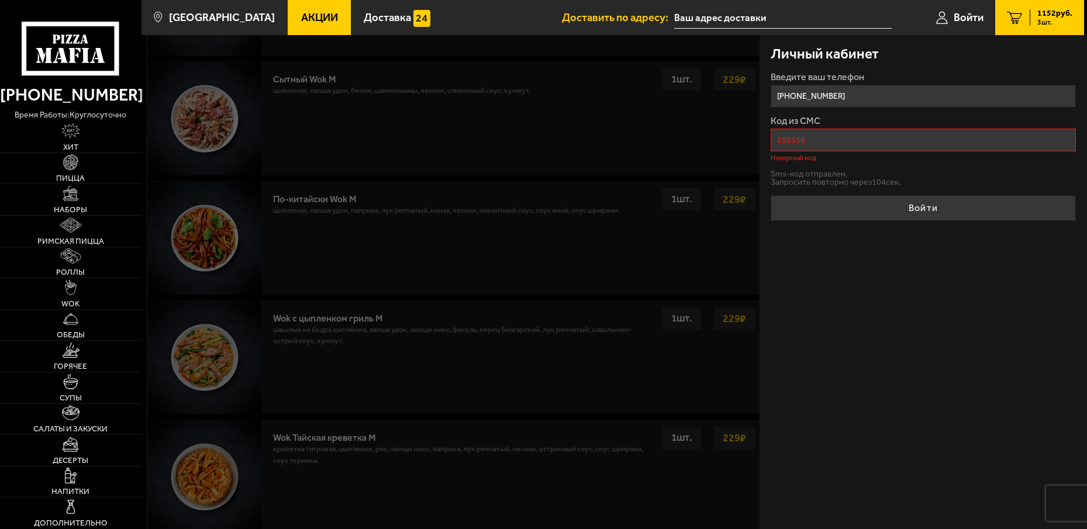
click at [824, 130] on input "252356" at bounding box center [923, 140] width 305 height 23
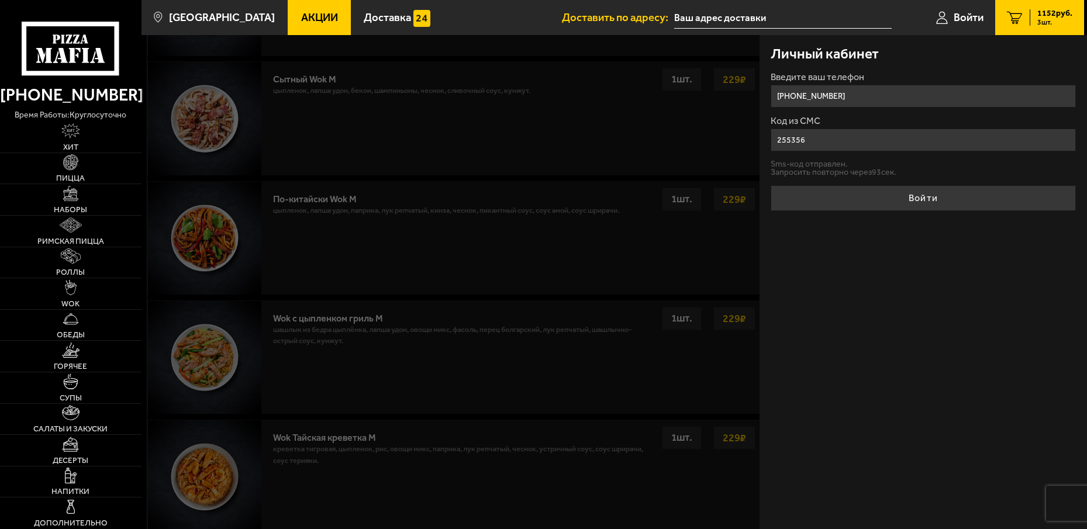
type input "255356"
drag, startPoint x: 848, startPoint y: 212, endPoint x: 862, endPoint y: 191, distance: 25.5
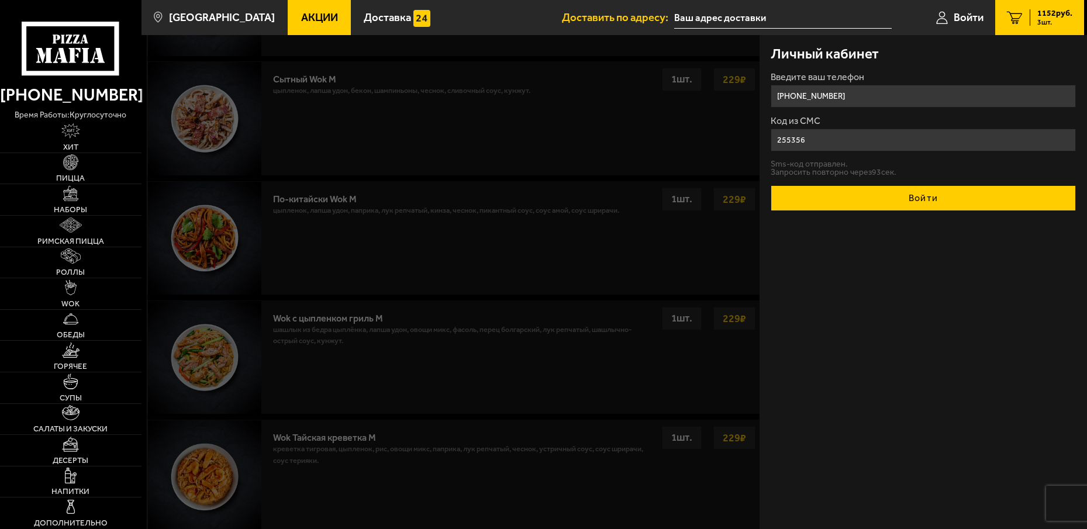
click at [849, 212] on div "Личный кабинет Введите ваш телефон +7 (950) 004-22-30 Код из СМС 255356 Sms-код…" at bounding box center [924, 282] width 328 height 494
click at [862, 191] on button "Войти" at bounding box center [923, 198] width 305 height 26
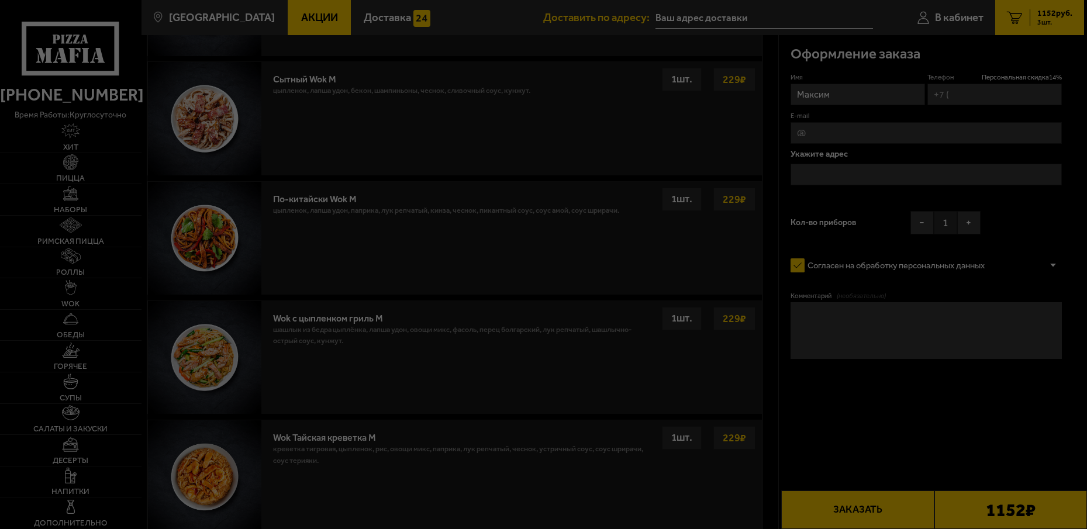
type input "+7 (950) 004-22-30"
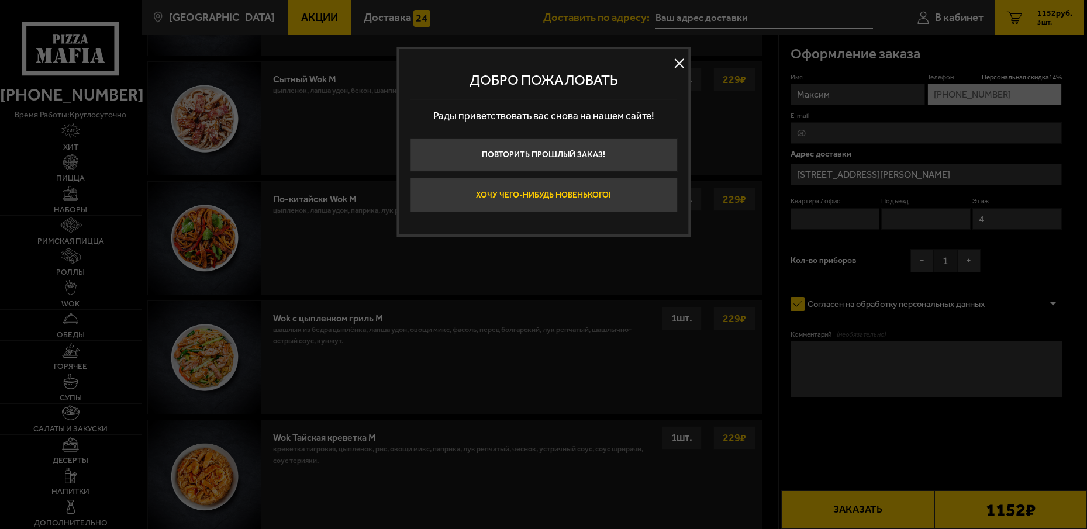
type input "улица Маршала Захарова, 60"
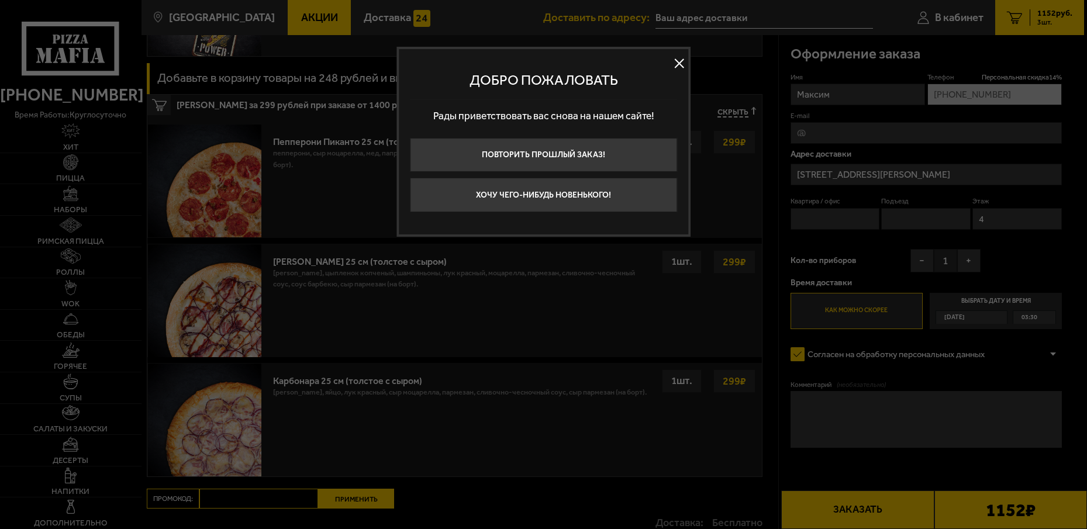
click at [673, 67] on button at bounding box center [680, 63] width 18 height 18
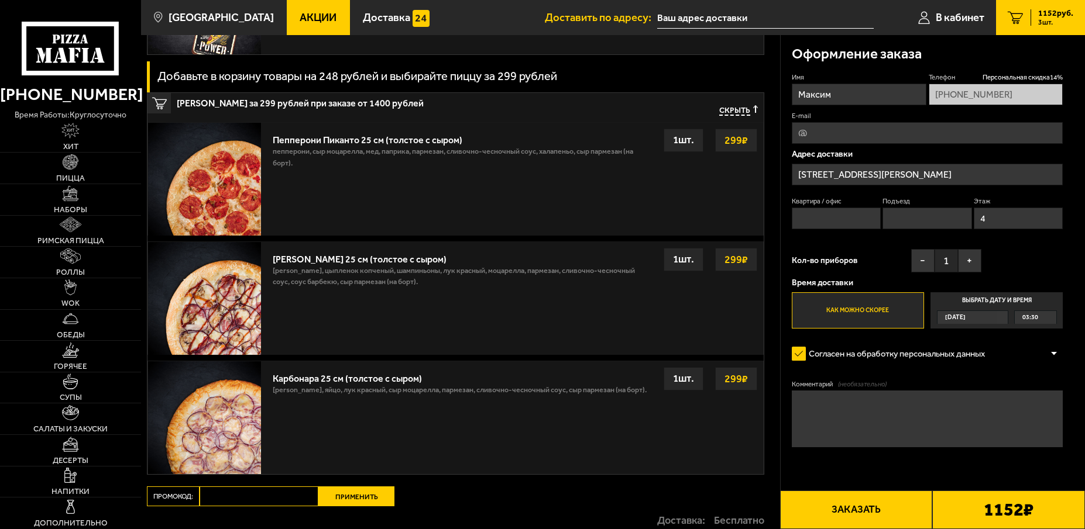
click at [814, 211] on input "Квартира / офис" at bounding box center [835, 219] width 89 height 22
type input "18"
click at [905, 215] on input "Подъезд" at bounding box center [926, 219] width 89 height 22
type input "1"
click at [881, 137] on input "E-mail" at bounding box center [926, 133] width 271 height 22
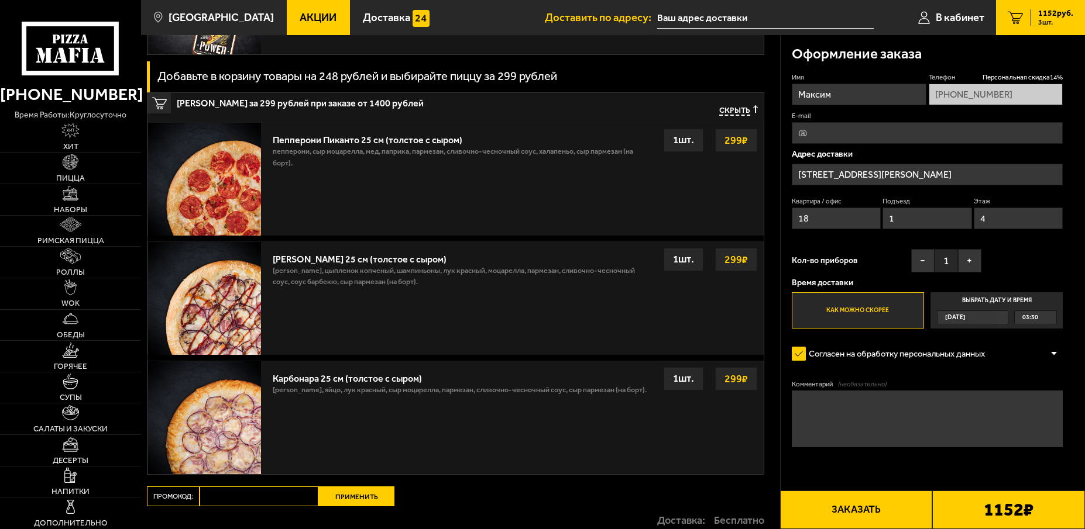
type input "maxqm@yandex.ru"
click at [855, 401] on textarea "Комментарий (необязательно)" at bounding box center [926, 419] width 271 height 57
type textarea "домофон без звука , позвоните на телефон"
click at [869, 500] on button "Заказать" at bounding box center [856, 510] width 153 height 39
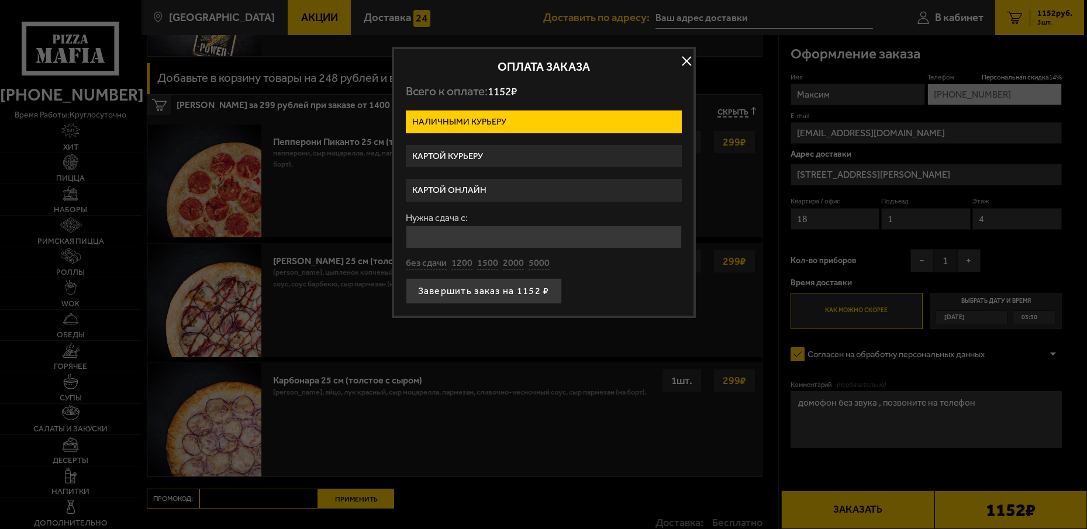
click at [539, 193] on label "Картой онлайн" at bounding box center [544, 190] width 276 height 23
click at [0, 0] on input "Картой онлайн" at bounding box center [0, 0] width 0 height 0
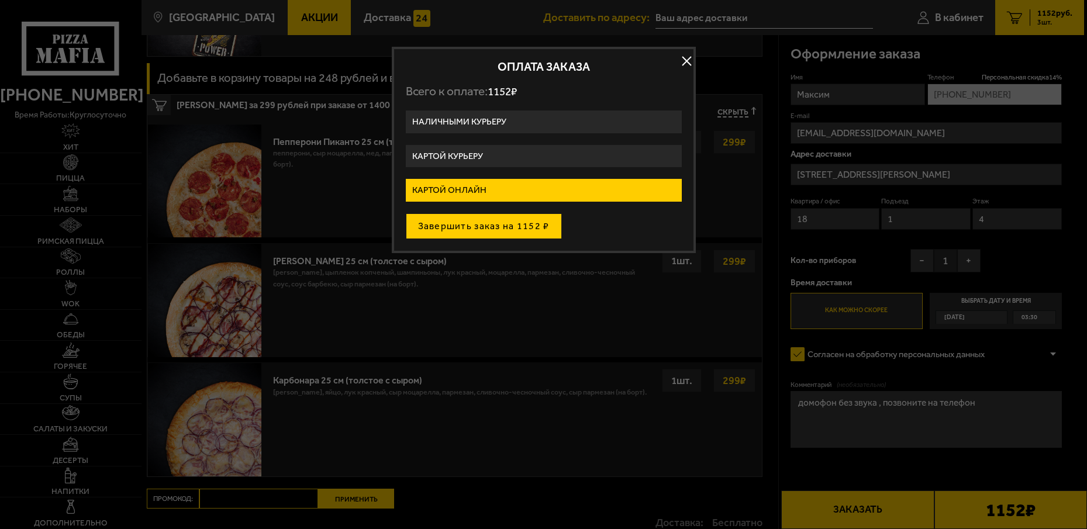
click at [493, 230] on button "Завершить заказ на 1152 ₽" at bounding box center [484, 227] width 156 height 26
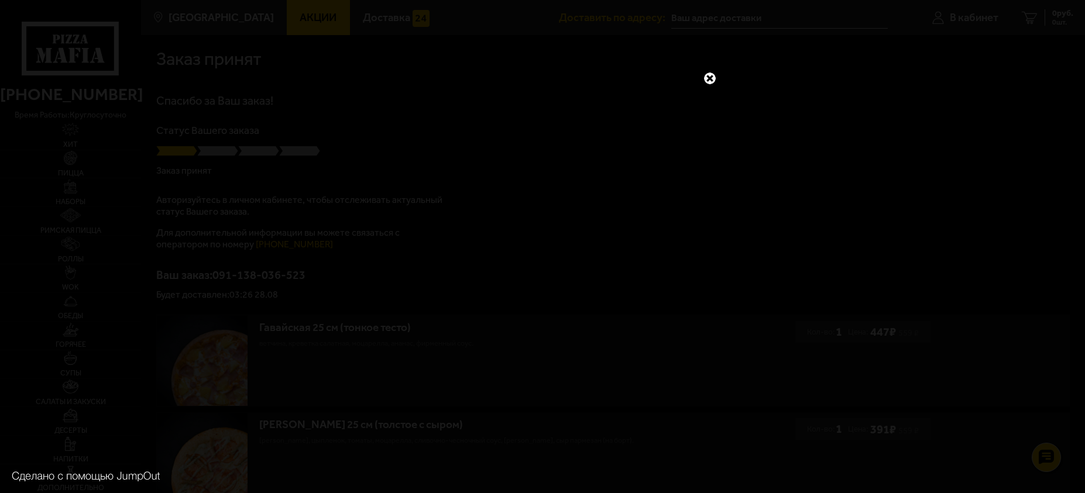
click at [714, 78] on link at bounding box center [709, 78] width 15 height 15
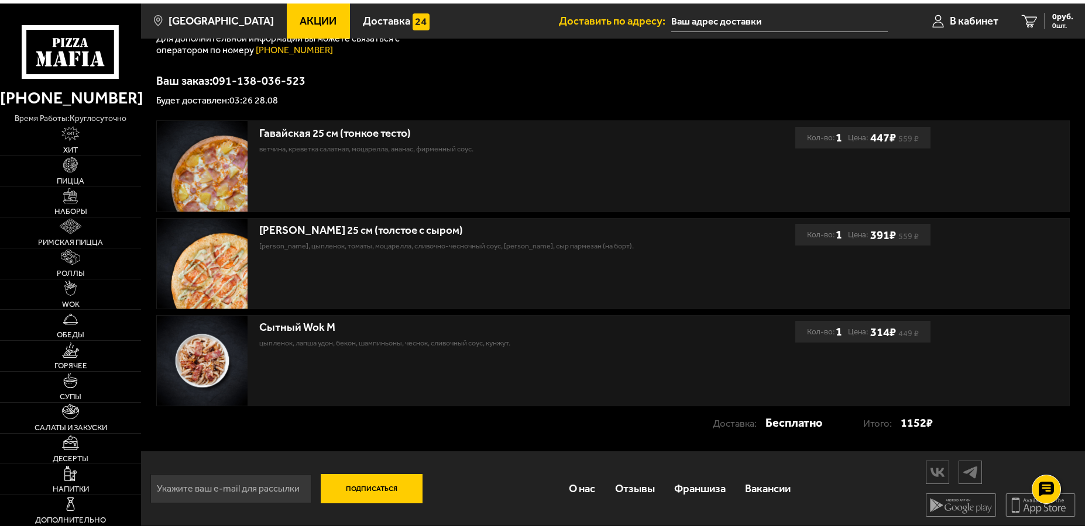
scroll to position [192, 0]
